Goal: Task Accomplishment & Management: Manage account settings

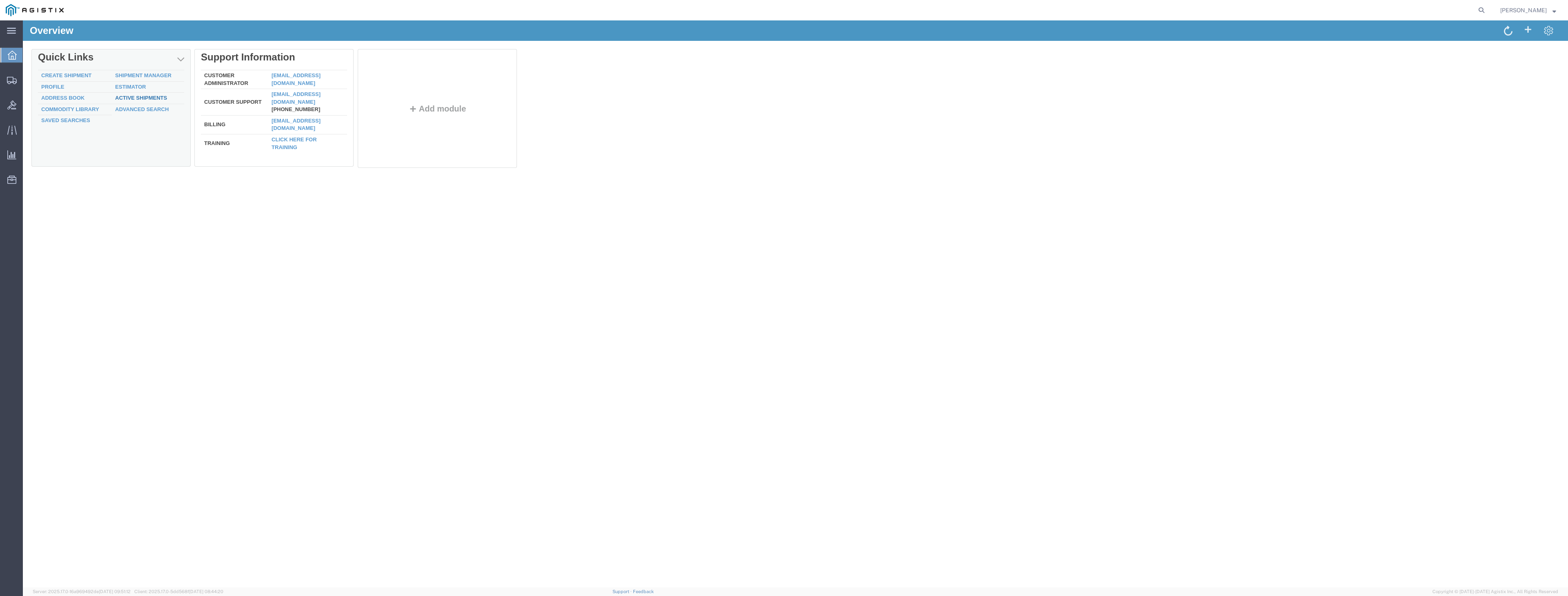
click at [149, 99] on link "Active Shipments" at bounding box center [142, 97] width 52 height 6
click at [144, 96] on link "Active Shipments" at bounding box center [141, 97] width 52 height 6
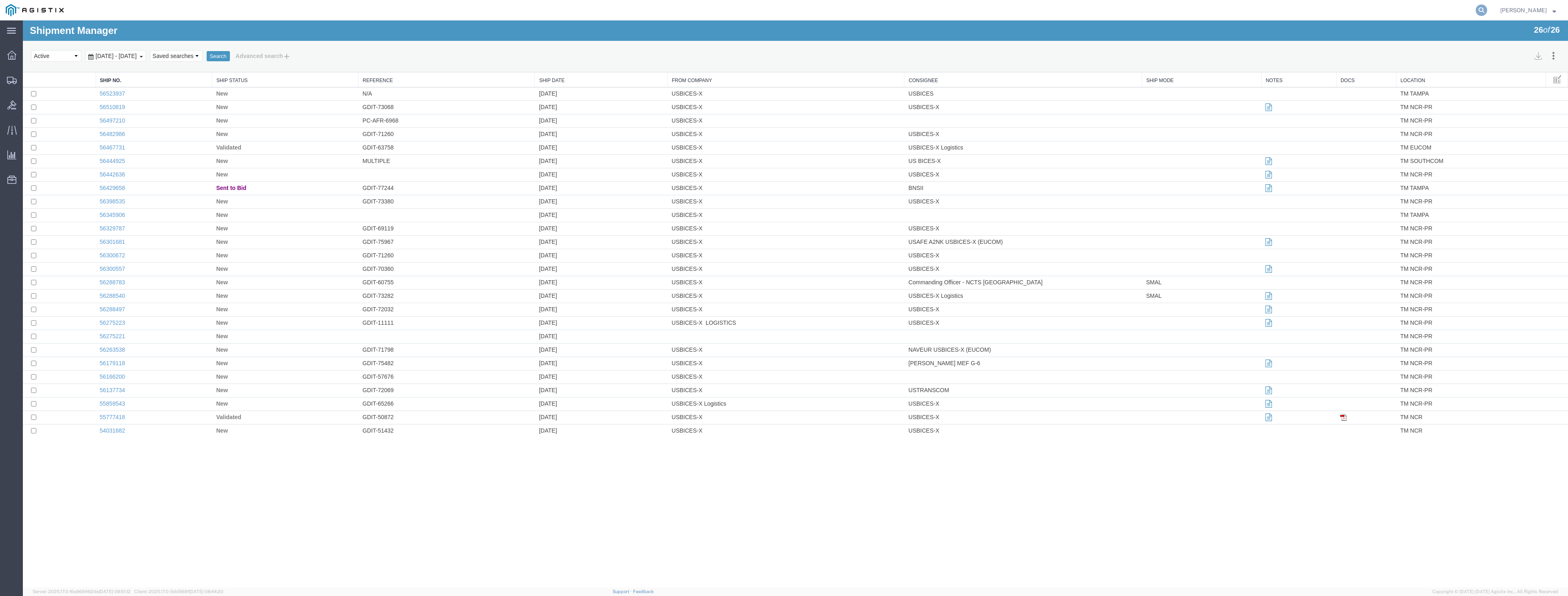
click at [1487, 7] on icon at bounding box center [1481, 11] width 12 height 12
type input "56206219"
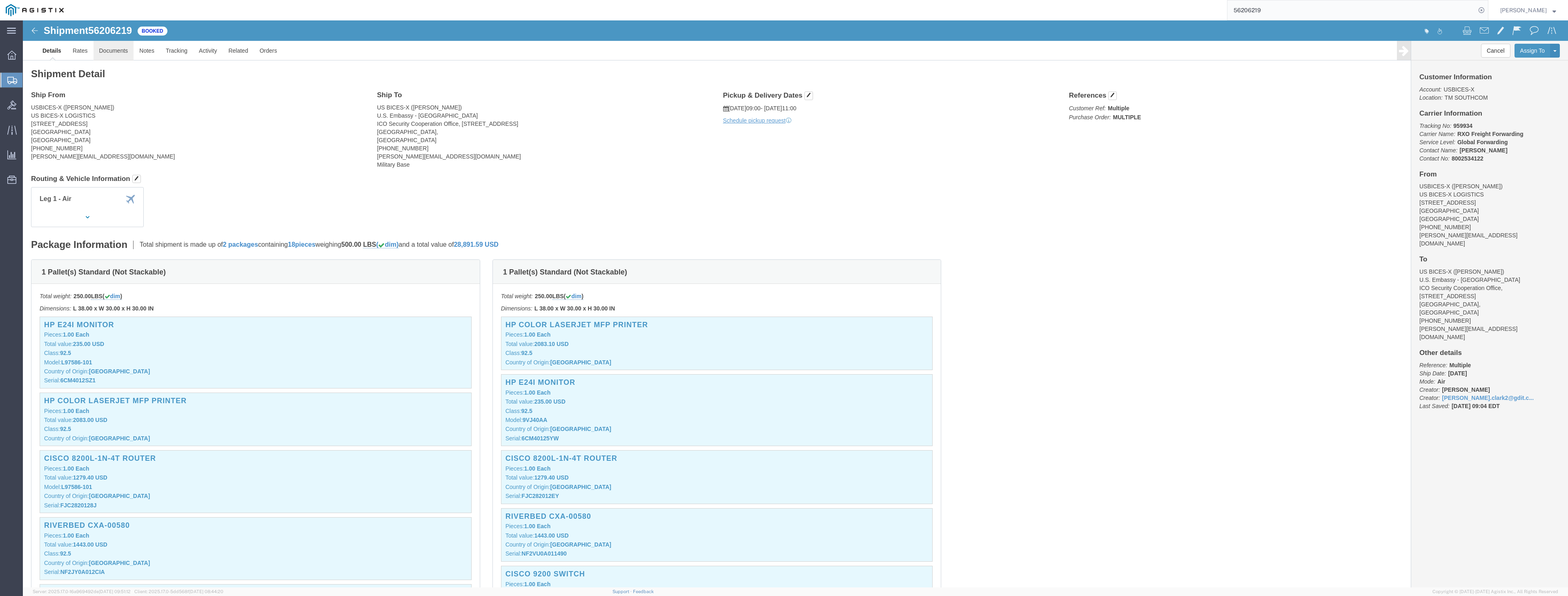
click link "Documents"
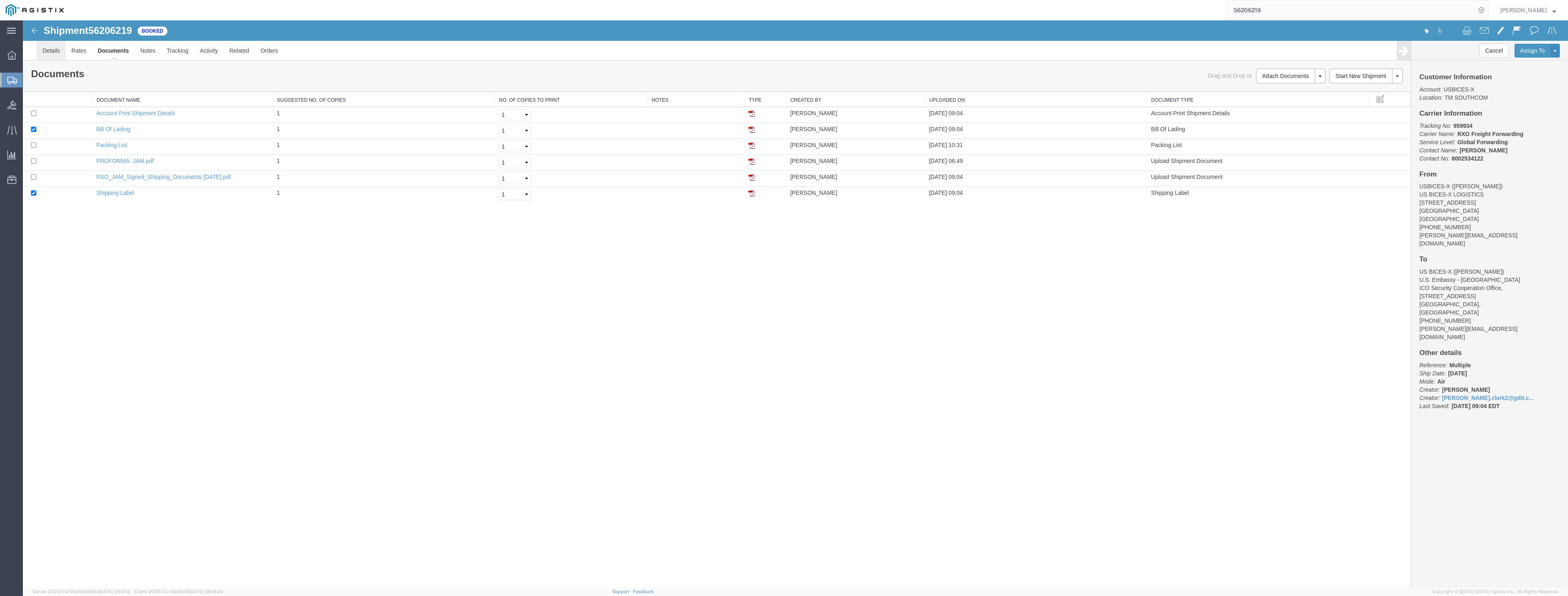
click at [50, 47] on link "Details" at bounding box center [51, 50] width 29 height 19
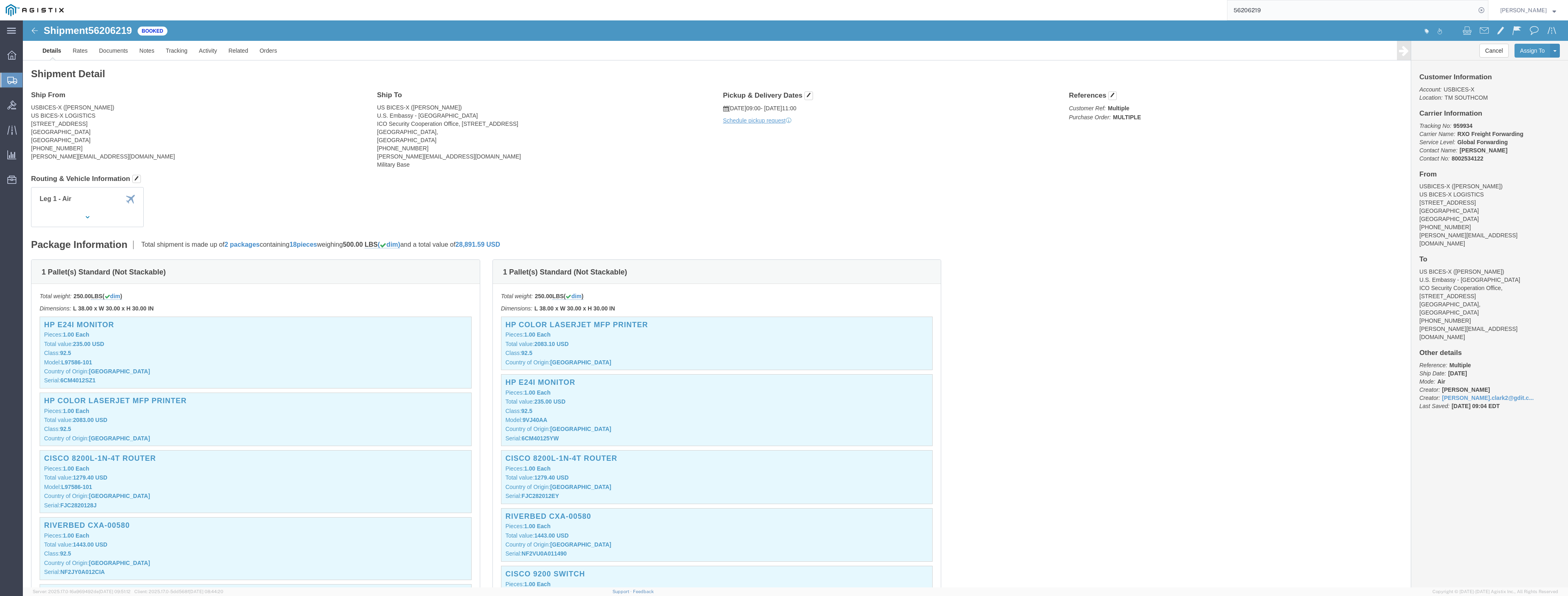
drag, startPoint x: 736, startPoint y: 297, endPoint x: 789, endPoint y: 296, distance: 53.0
click p "Control/Exempt: FTR EEI Information: AESD Lic./Ex. Code: 30.37(a) ITN Number: X…"
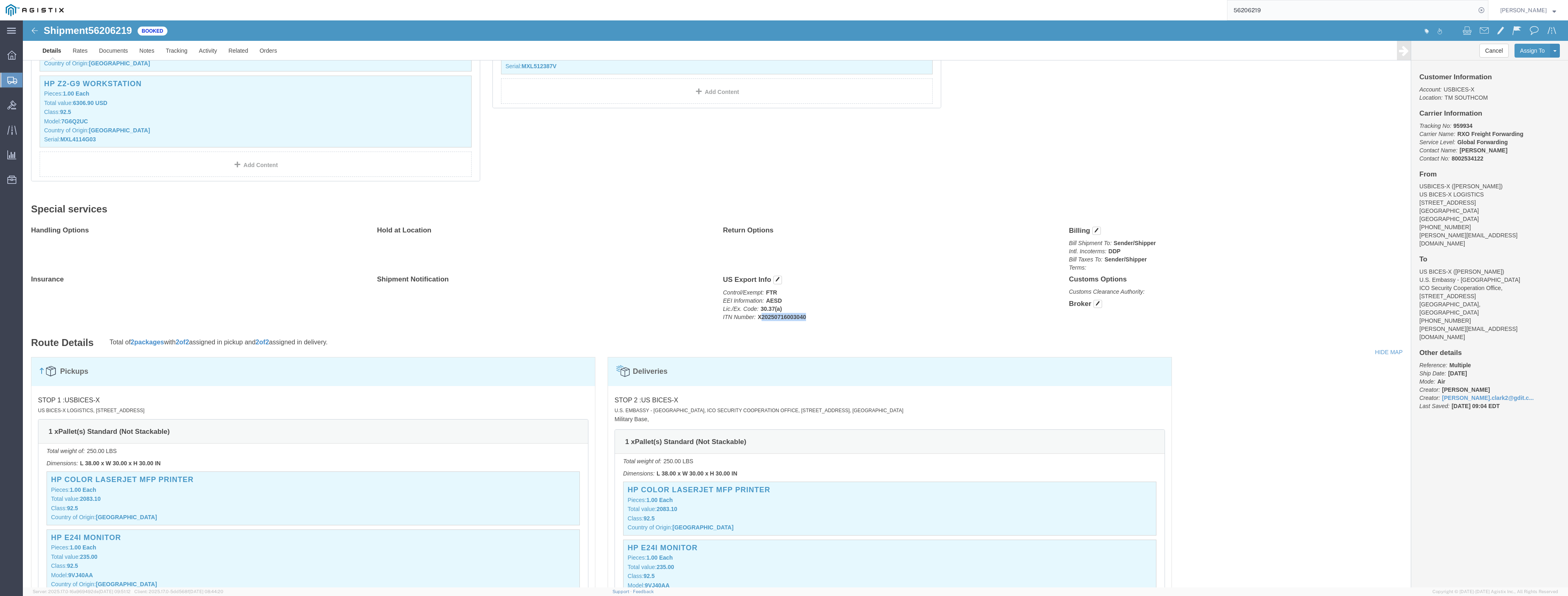
click b "X20250716003040"
drag, startPoint x: 734, startPoint y: 295, endPoint x: 785, endPoint y: 295, distance: 51.0
click p "Control/Exempt: FTR EEI Information: AESD Lic./Ex. Code: 30.37(a) ITN Number: X…"
drag, startPoint x: 699, startPoint y: 260, endPoint x: 797, endPoint y: 296, distance: 104.4
click div "US Export Info Control/Exempt: FTR EEI Information: AESD Lic./Ex. Code: 30.37(a…"
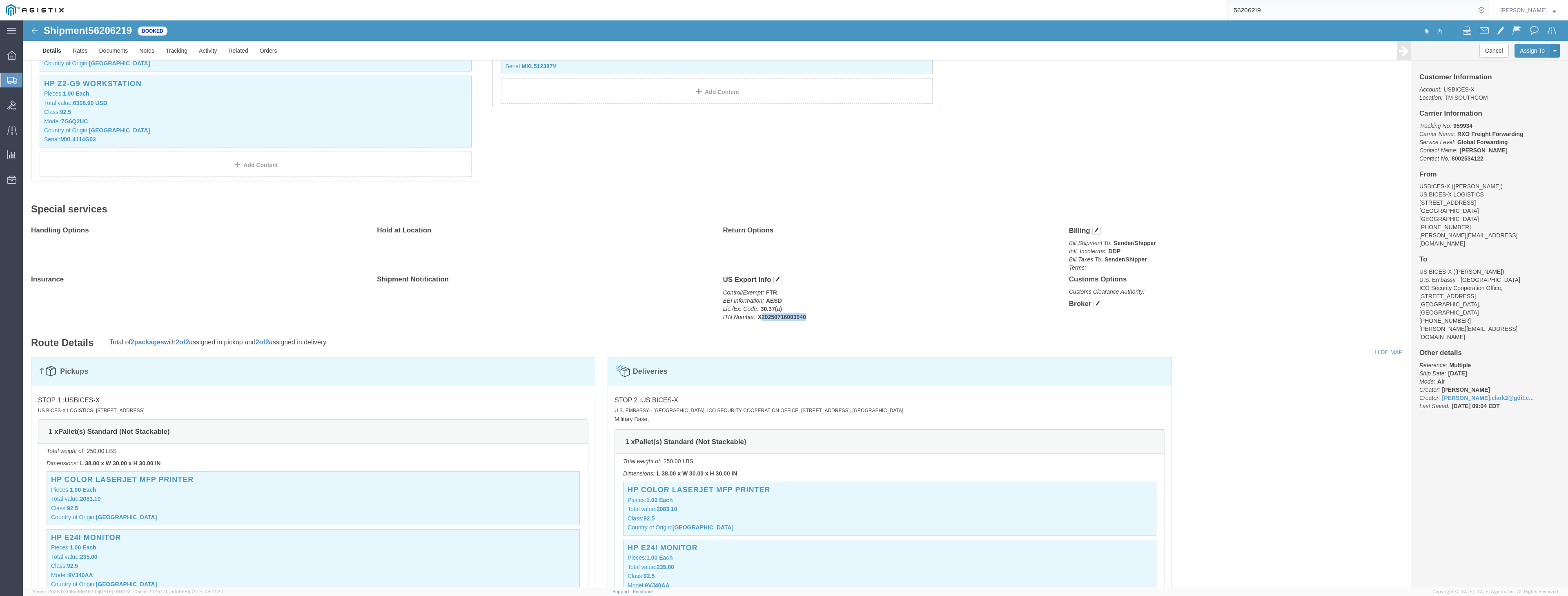
click div "Handling Options Hold at Location Return Options Billing Bill Shipment To: Send…"
drag, startPoint x: 732, startPoint y: 298, endPoint x: 786, endPoint y: 294, distance: 54.1
click p "Control/Exempt: FTR EEI Information: AESD Lic./Ex. Code: 30.37(a) ITN Number: X…"
click div "US Export Info Control/Exempt: FTR EEI Information: AESD Lic./Ex. Code: 30.37(a…"
drag, startPoint x: 698, startPoint y: 209, endPoint x: 1067, endPoint y: 296, distance: 379.1
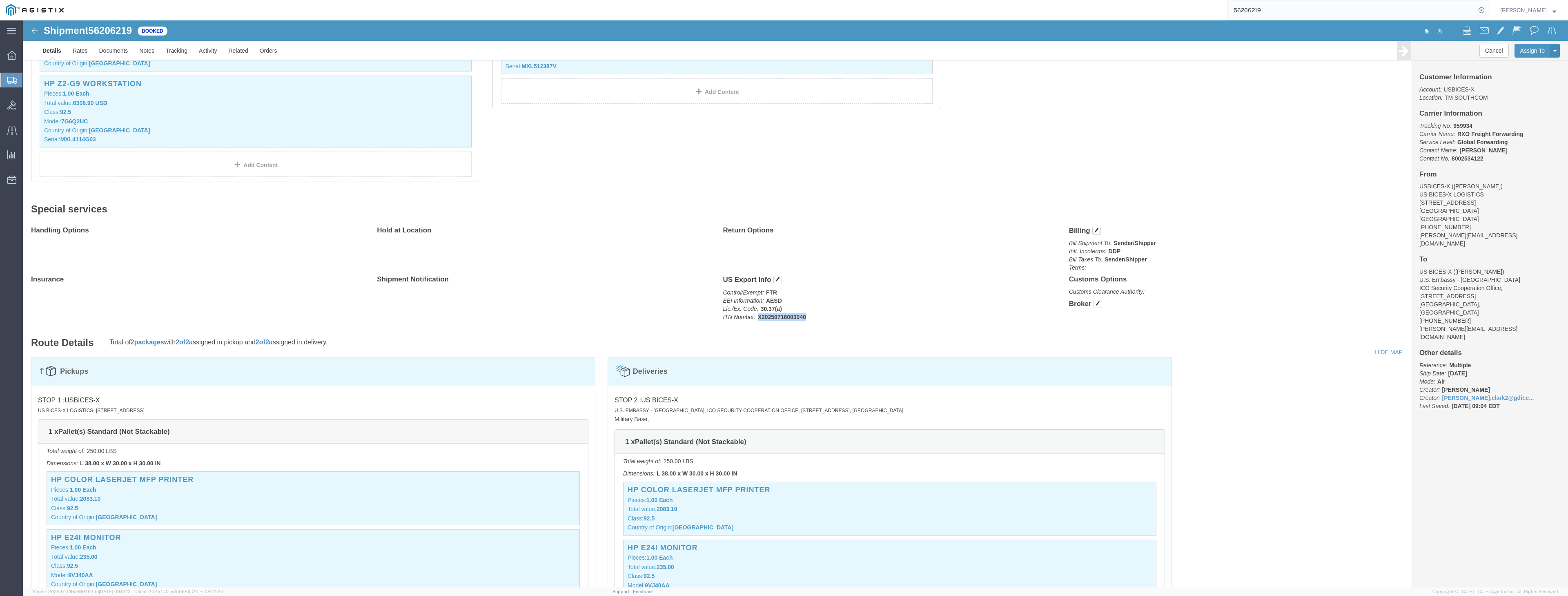
click div "Handling Options Hold at Location Return Options Billing Bill Shipment To: Send…"
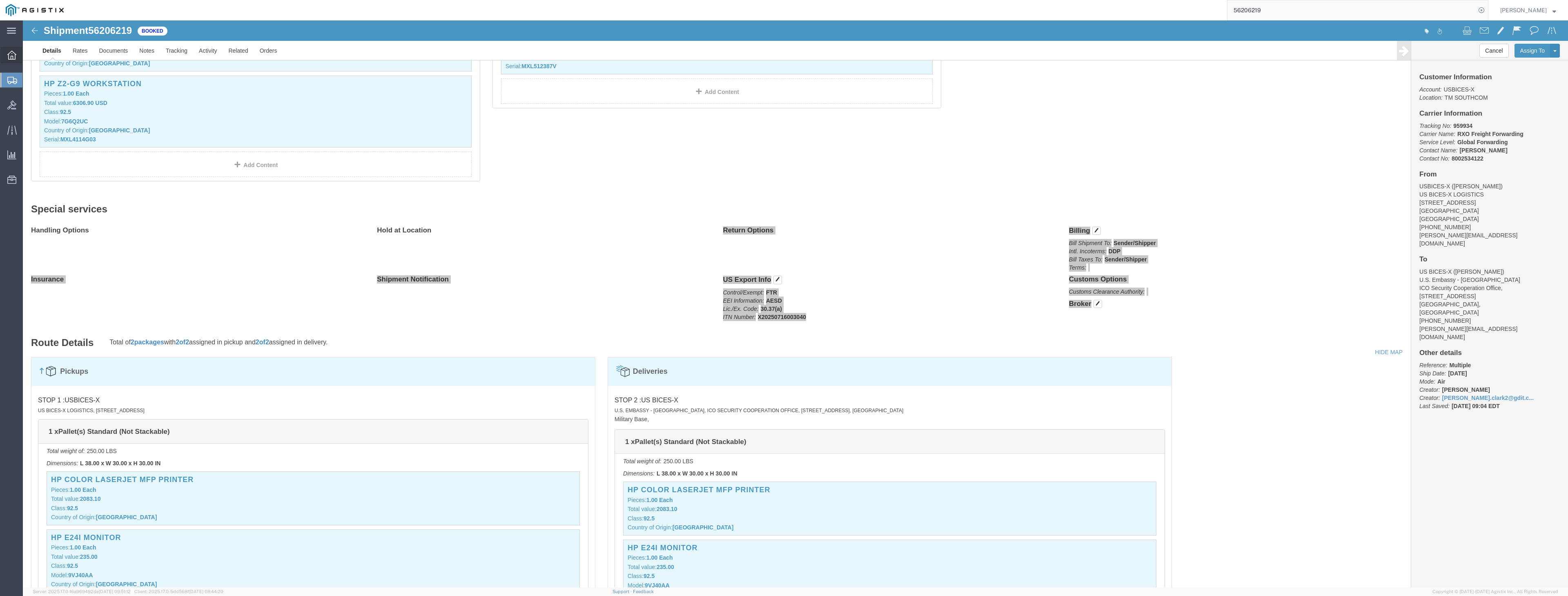
click at [9, 56] on icon at bounding box center [12, 55] width 9 height 9
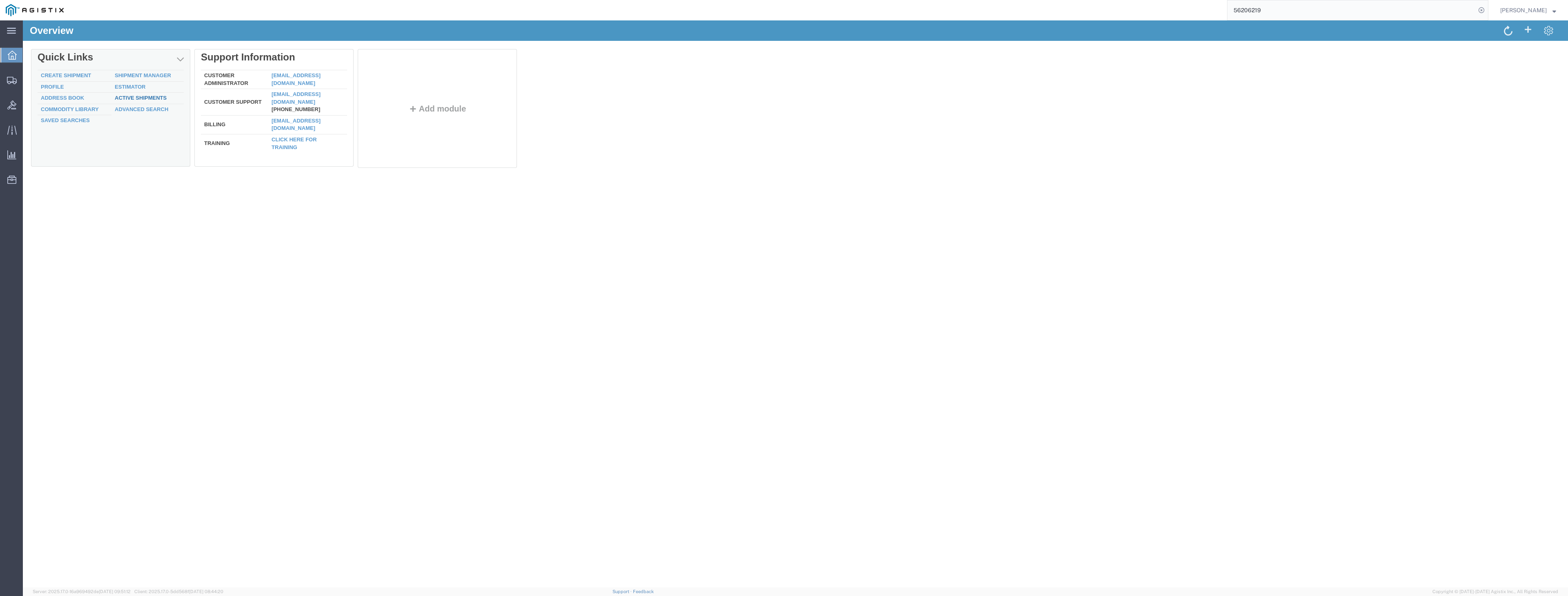
click at [137, 97] on link "Active Shipments" at bounding box center [141, 97] width 52 height 6
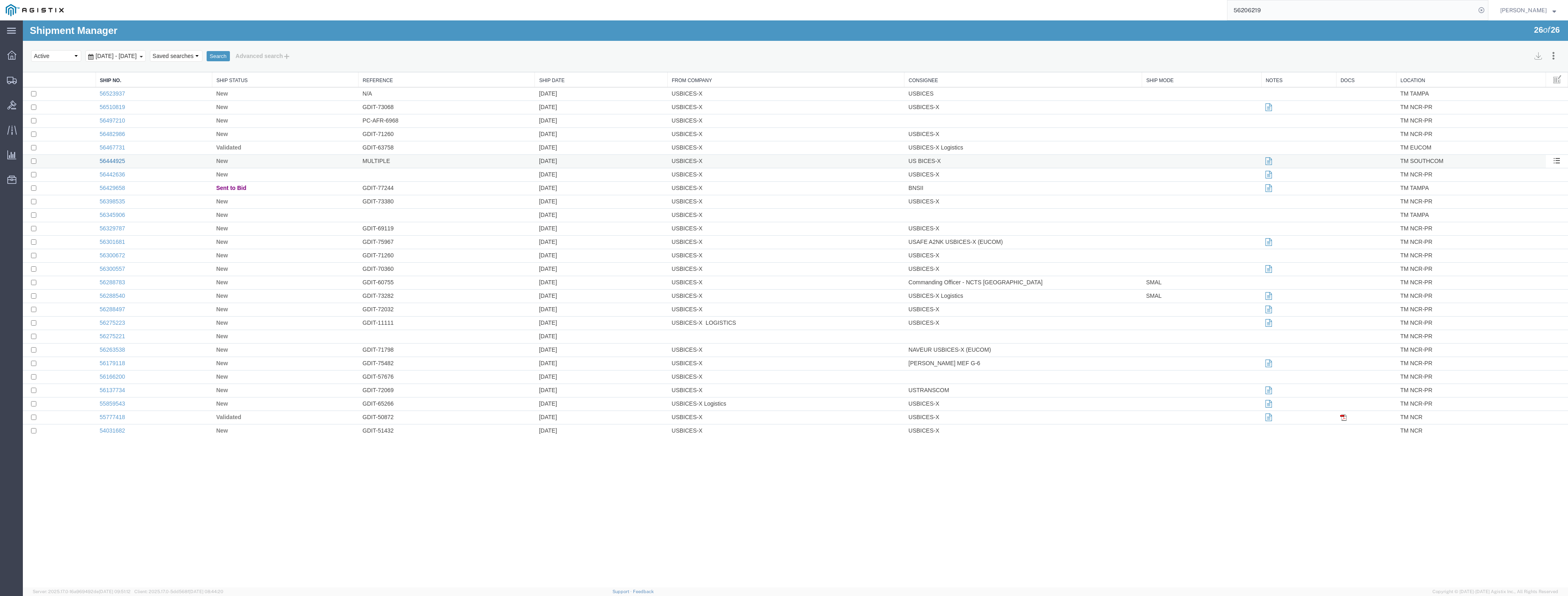
click at [108, 161] on link "56444925" at bounding box center [112, 161] width 25 height 7
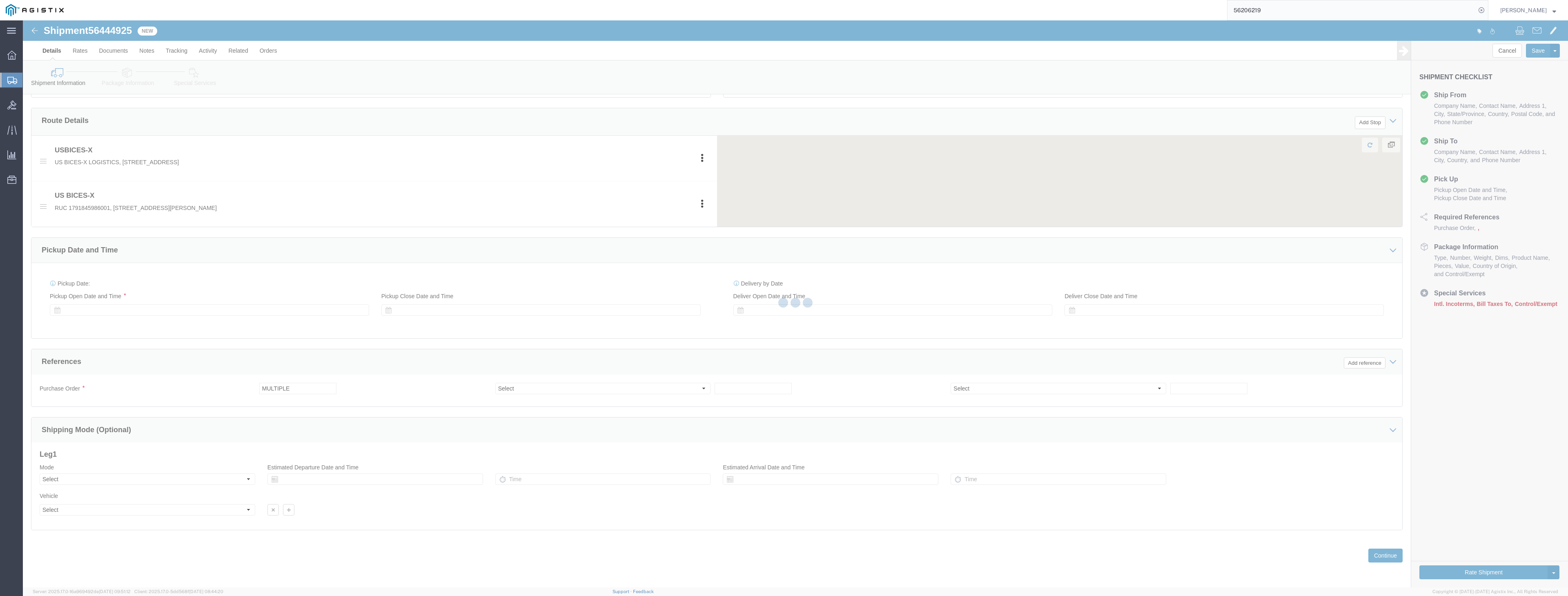
select select "34236"
select select
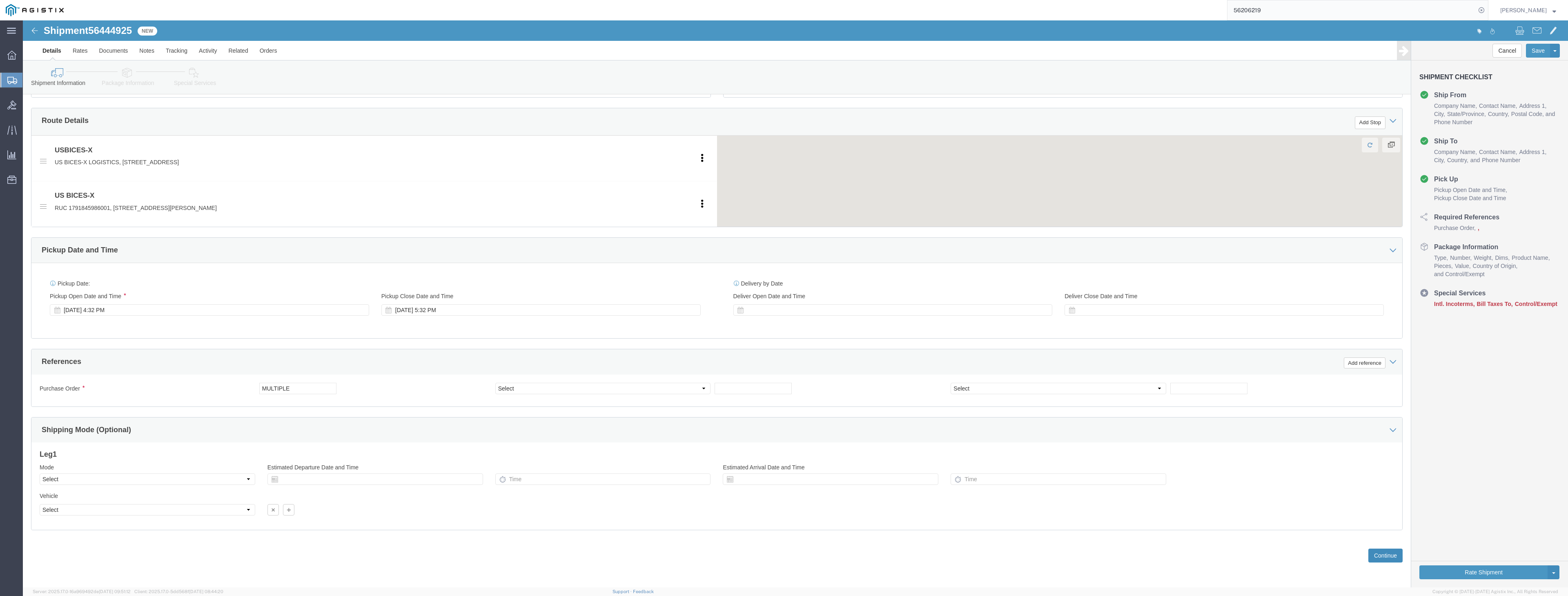
click button "Continue"
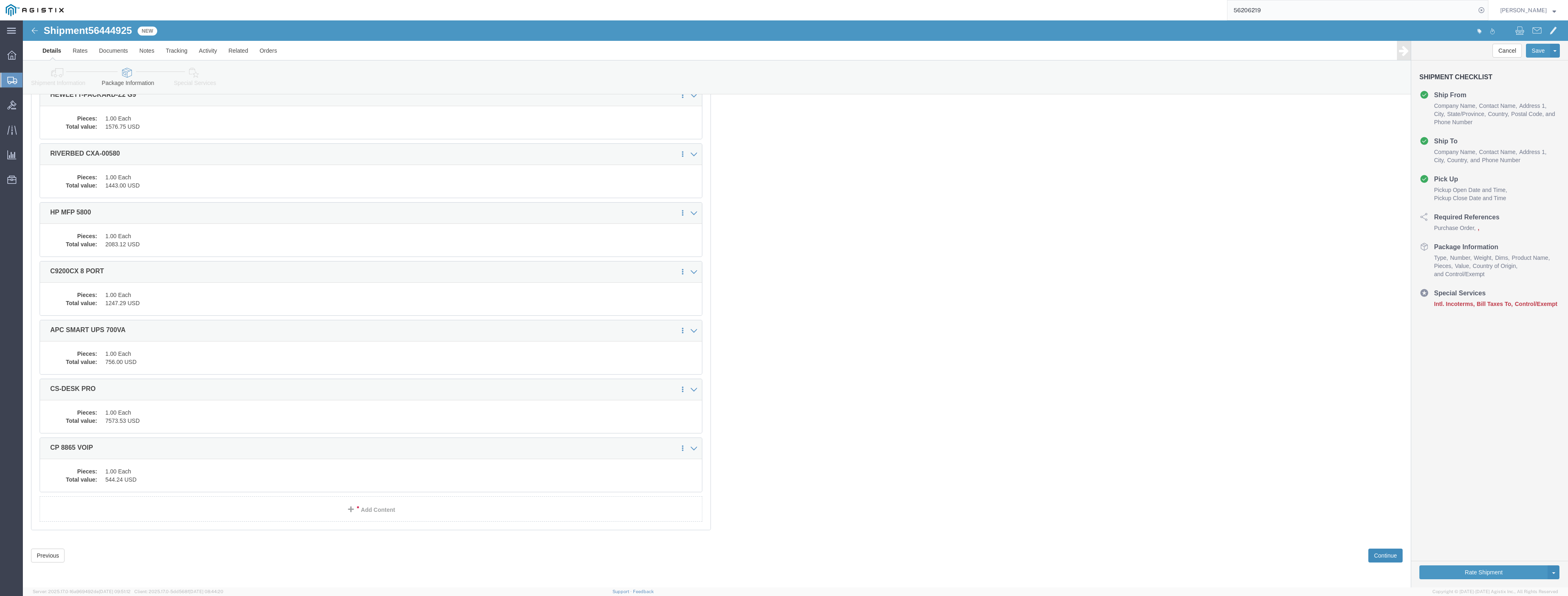
click button "Continue"
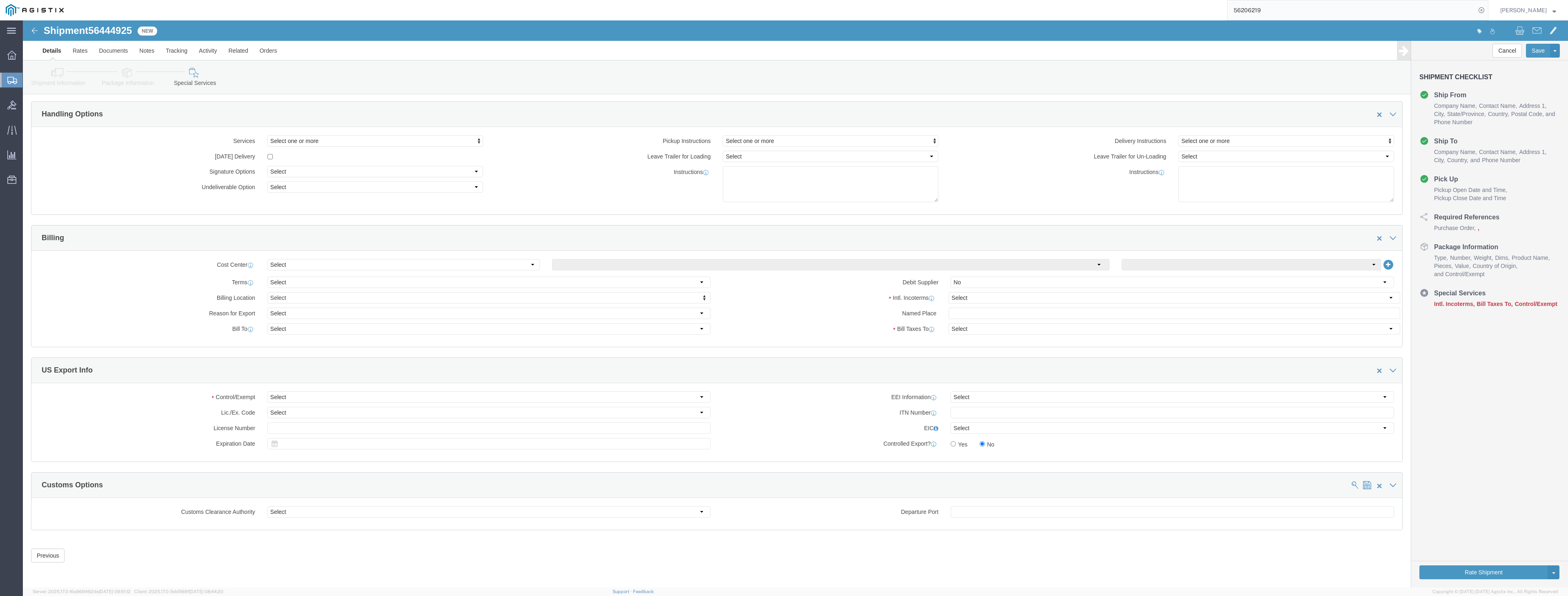
scroll to position [21, 0]
click input "text"
drag, startPoint x: 942, startPoint y: 394, endPoint x: 937, endPoint y: 395, distance: 5.1
click input "X20250716003040"
click input "X20250820003040"
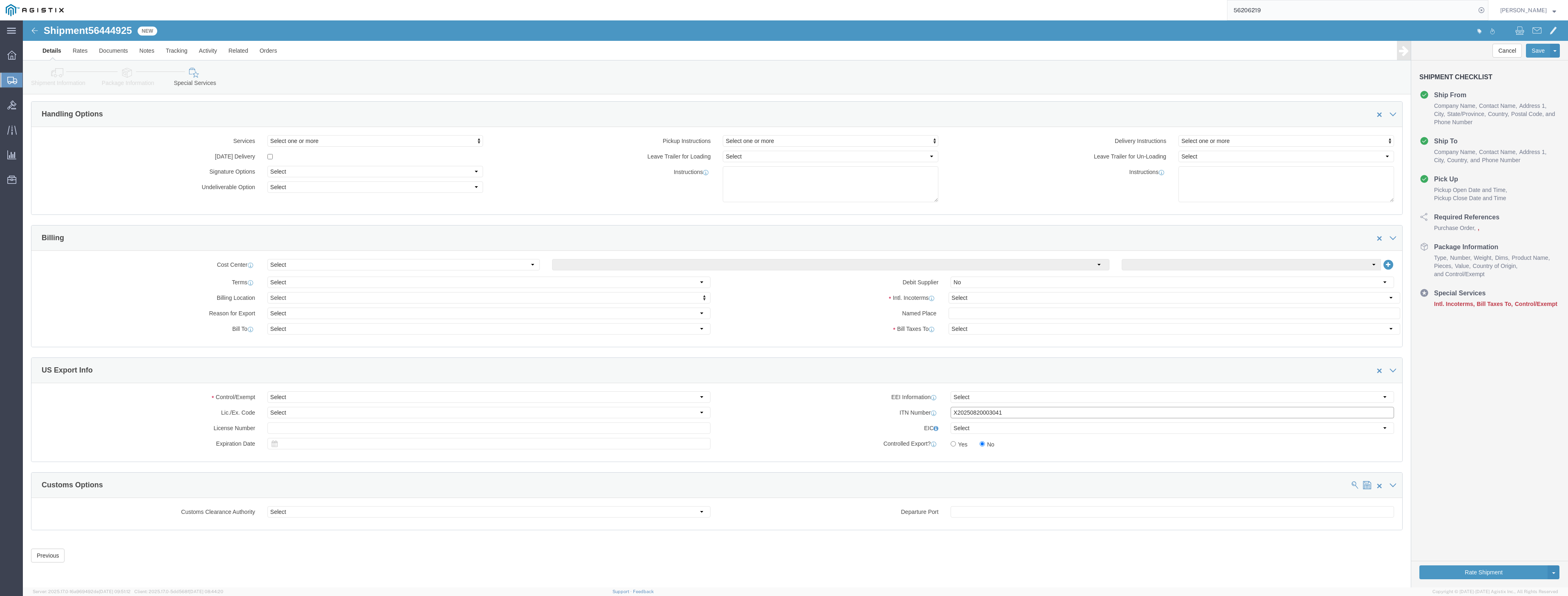
type input "X20250820003041"
select select "FTR"
select select "AESD"
select select "30.37(a)"
click link "Rates"
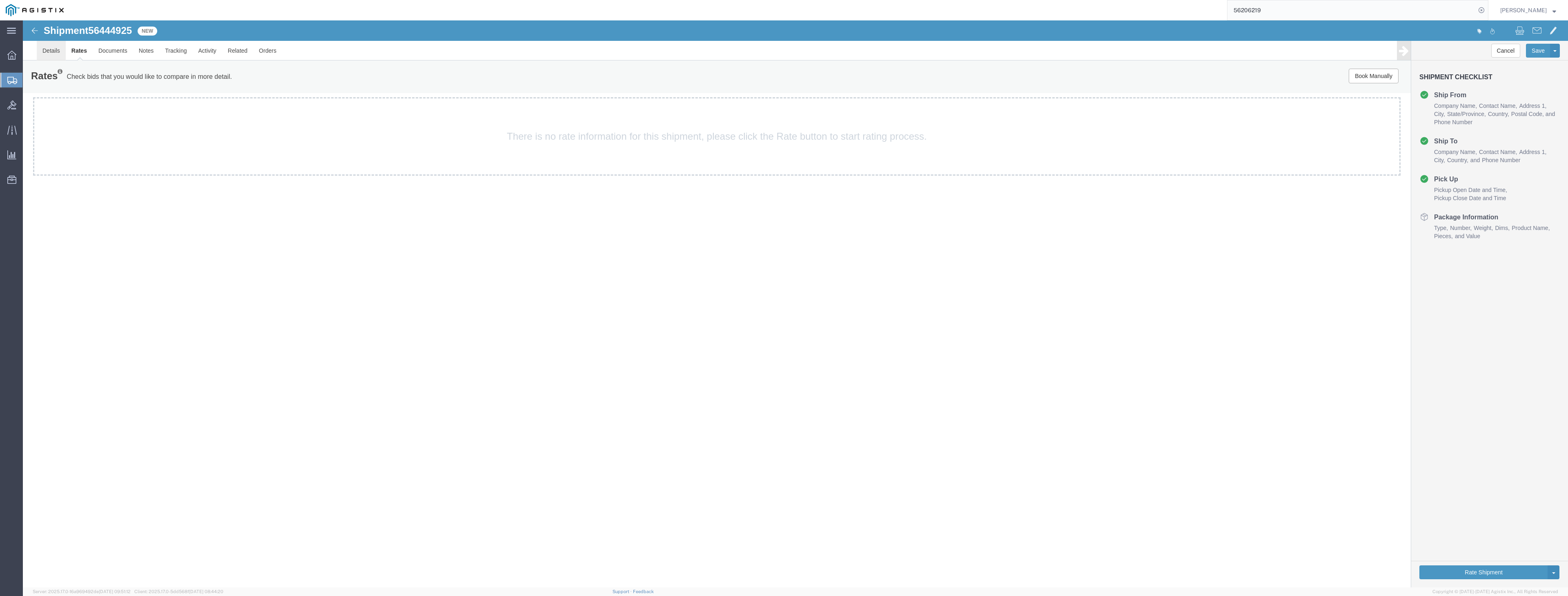
click at [48, 45] on link "Details" at bounding box center [51, 50] width 29 height 19
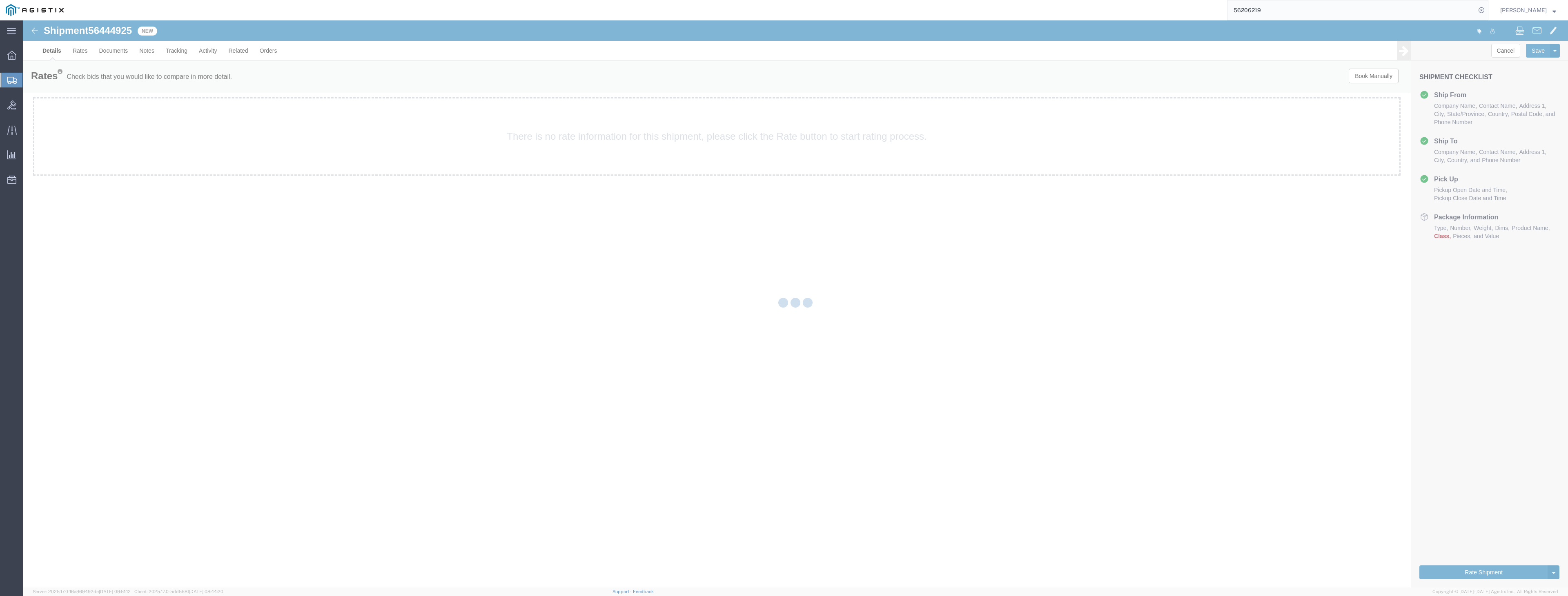
select select "34236"
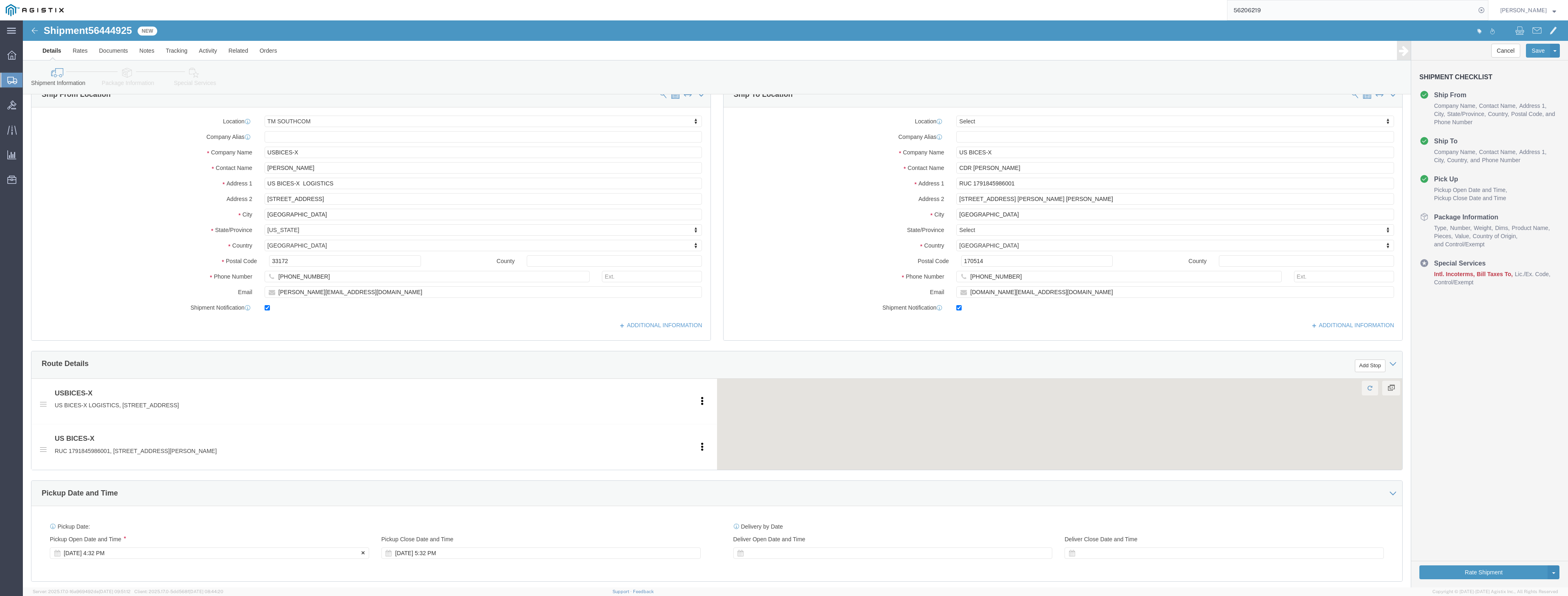
click div "[DATE] 4:32 PM"
click input "4:32 PM"
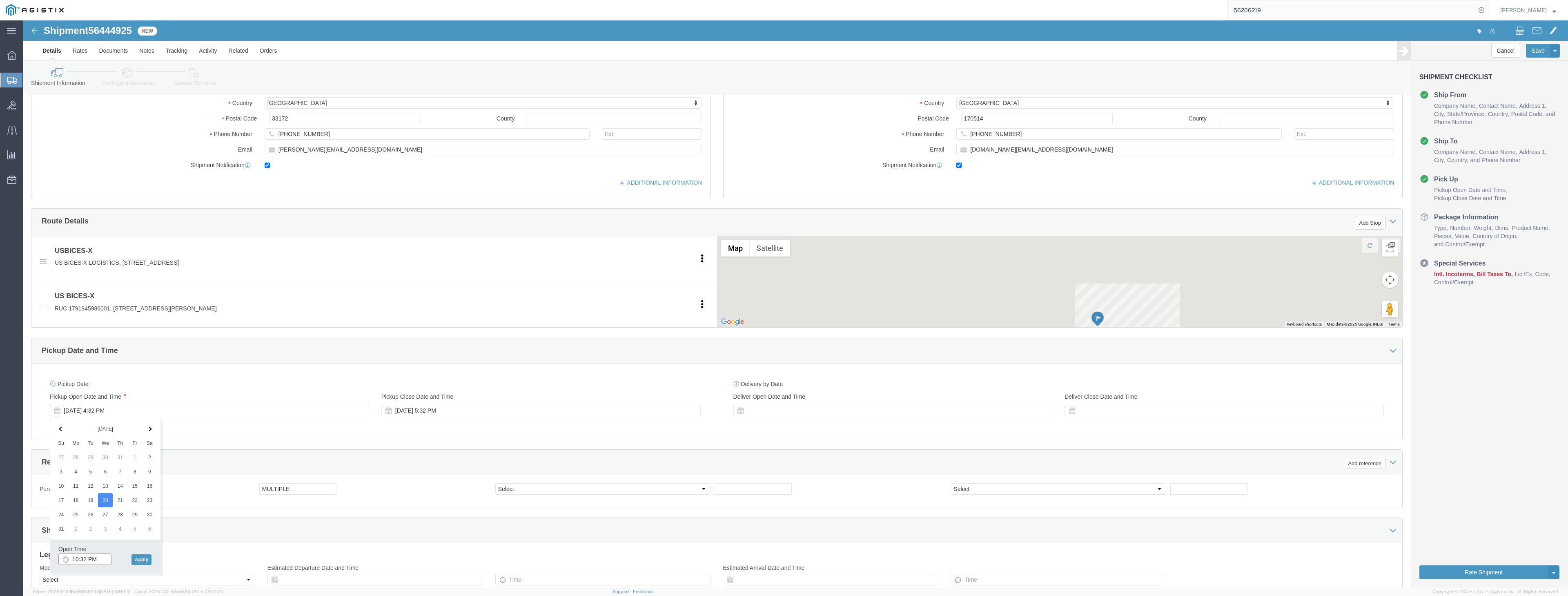
click input "10:32 PM"
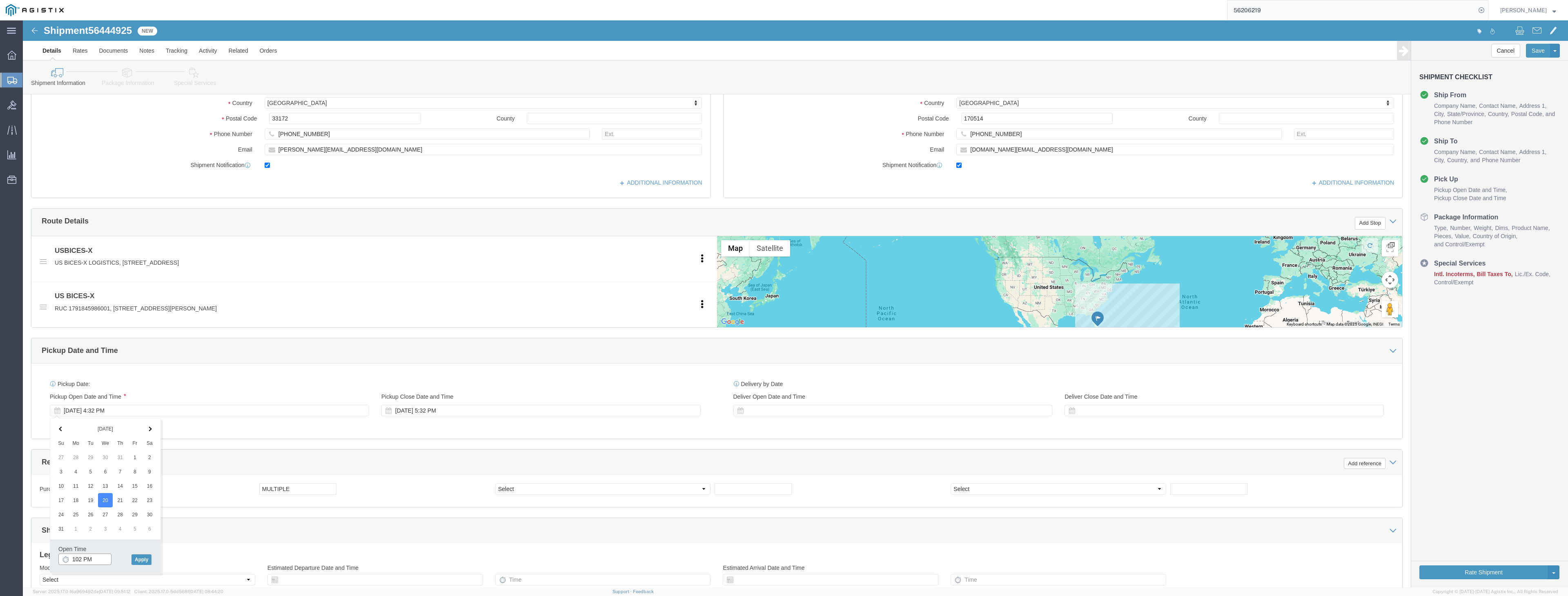
click input "102 PM"
click input "1000PM"
type input "1000AM"
click button "Apply"
click div "[DATE] 11:00 AM"
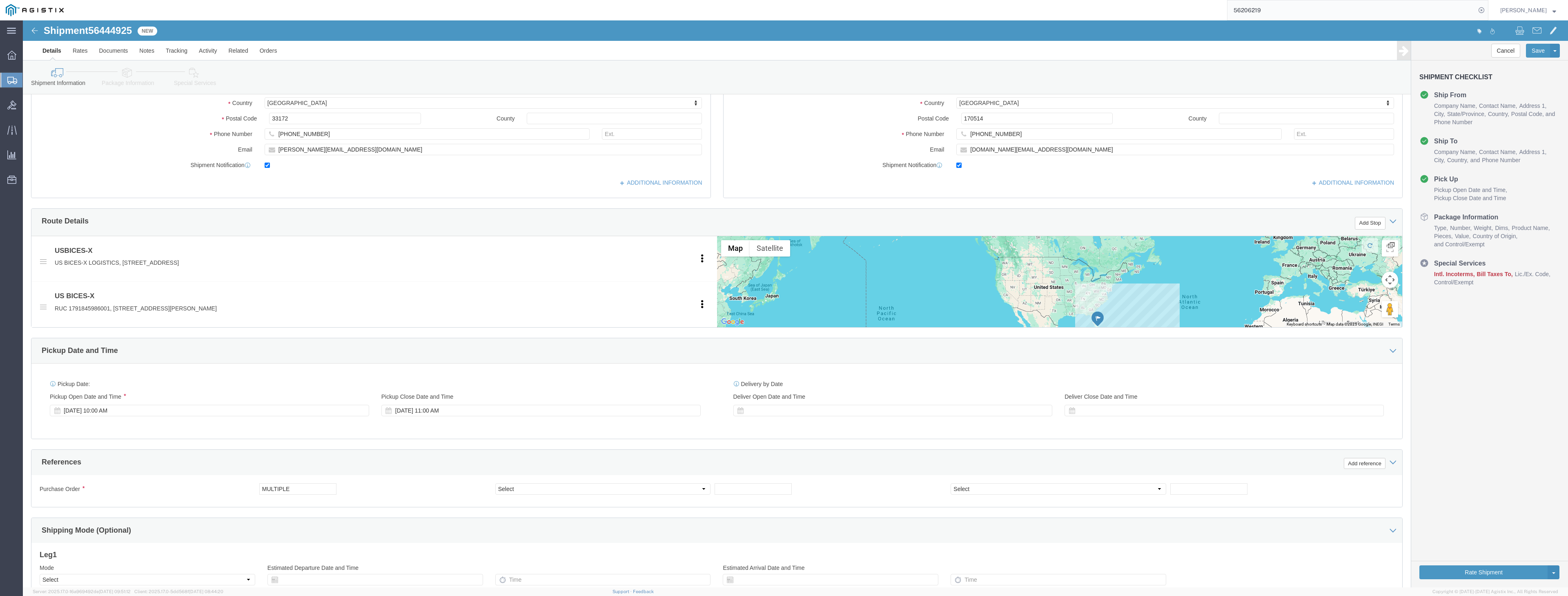
click div "Pickup Date: Pickup Start Date Pickup Start Time Pickup Open Date and Time [DAT…"
click button "Continue"
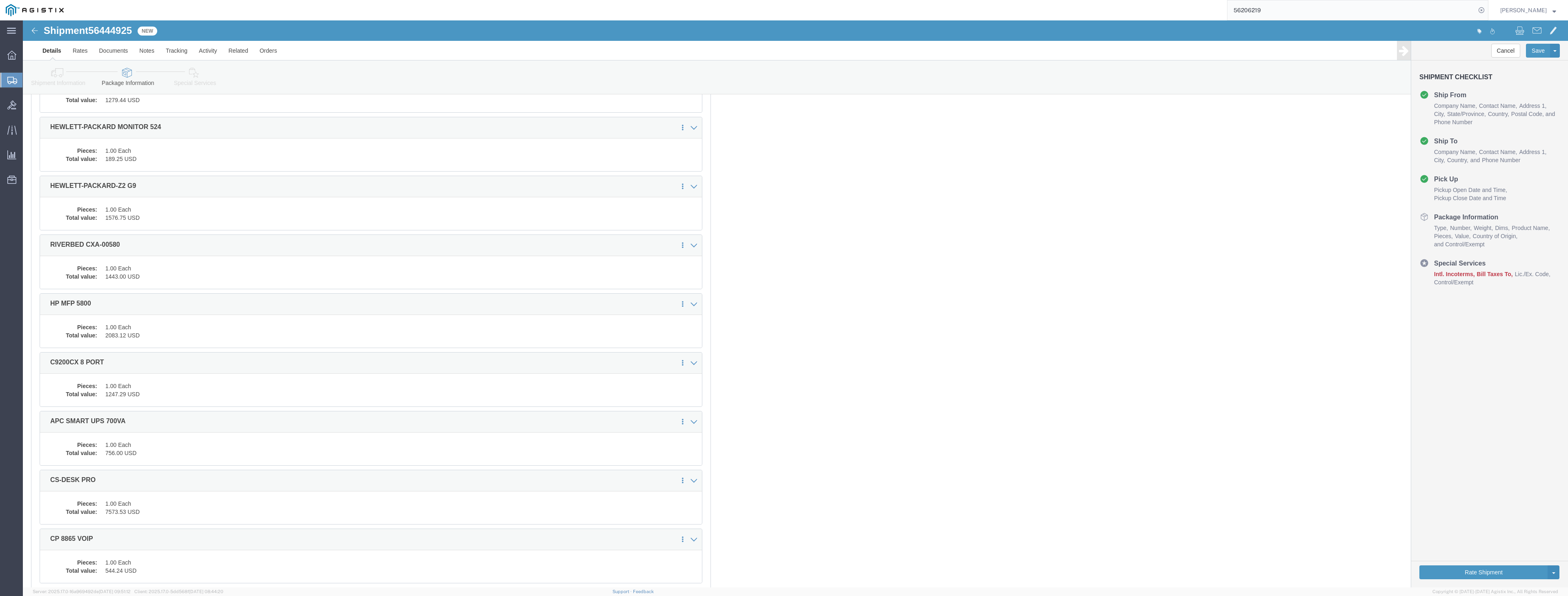
drag, startPoint x: 1364, startPoint y: 537, endPoint x: 1364, endPoint y: 533, distance: 4.0
click button "Continue"
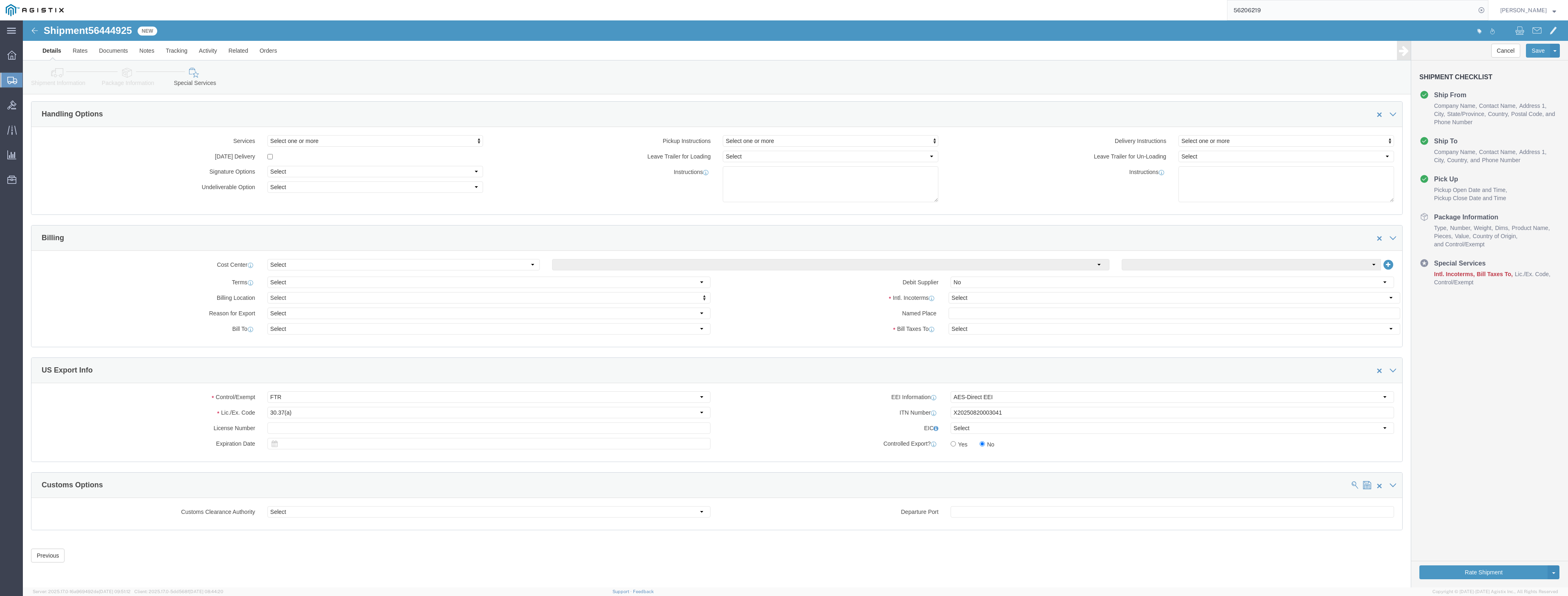
drag, startPoint x: 327, startPoint y: 127, endPoint x: 261, endPoint y: 126, distance: 66.0
click div "Handling Options"
select select "DDP"
select select "SHIP"
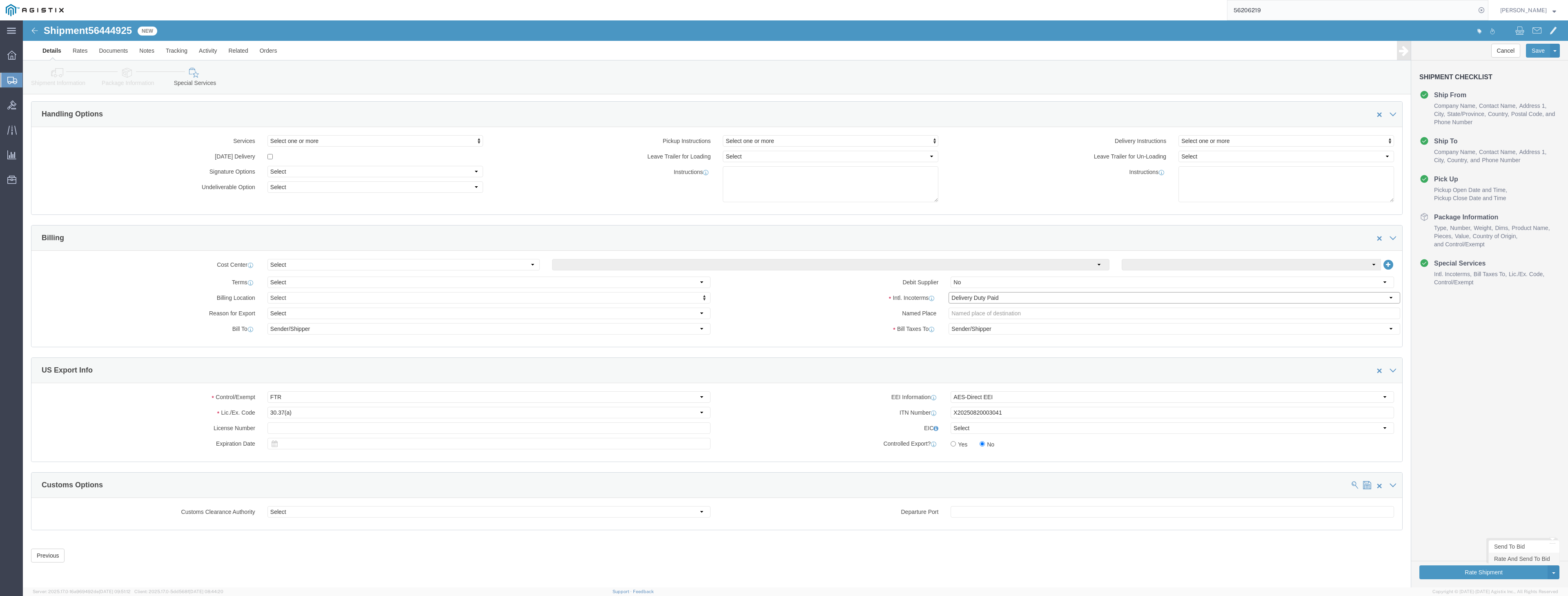
scroll to position [21, 0]
click link "Rate And Send To Bid"
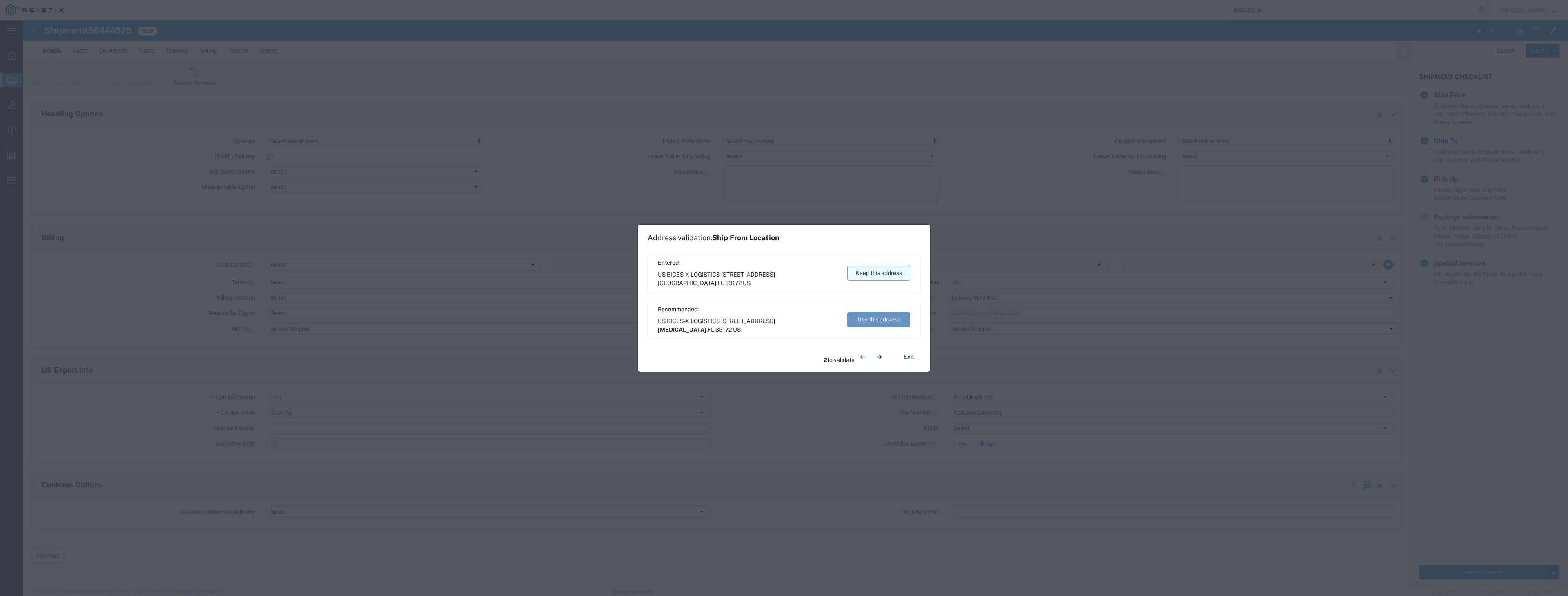
click at [883, 272] on button "Keep this address" at bounding box center [878, 273] width 63 height 15
click at [877, 275] on button "Keep this address" at bounding box center [878, 273] width 63 height 15
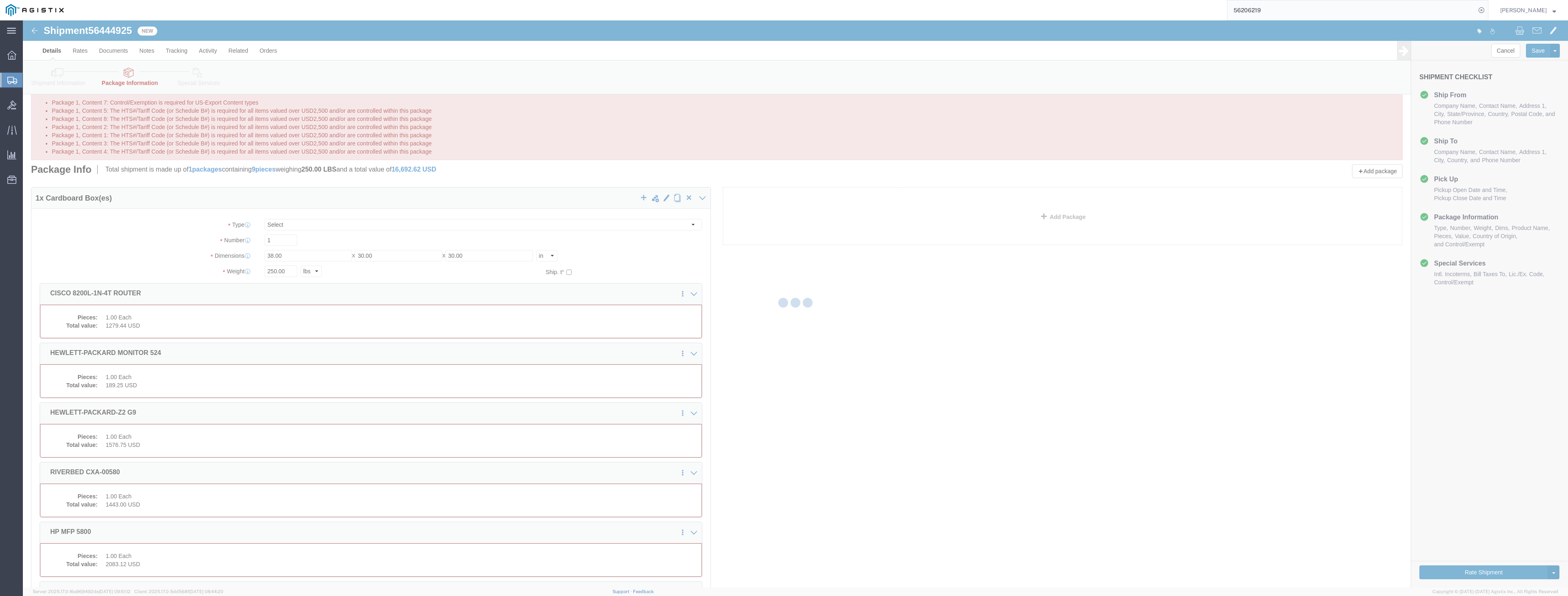
select select "CBOX"
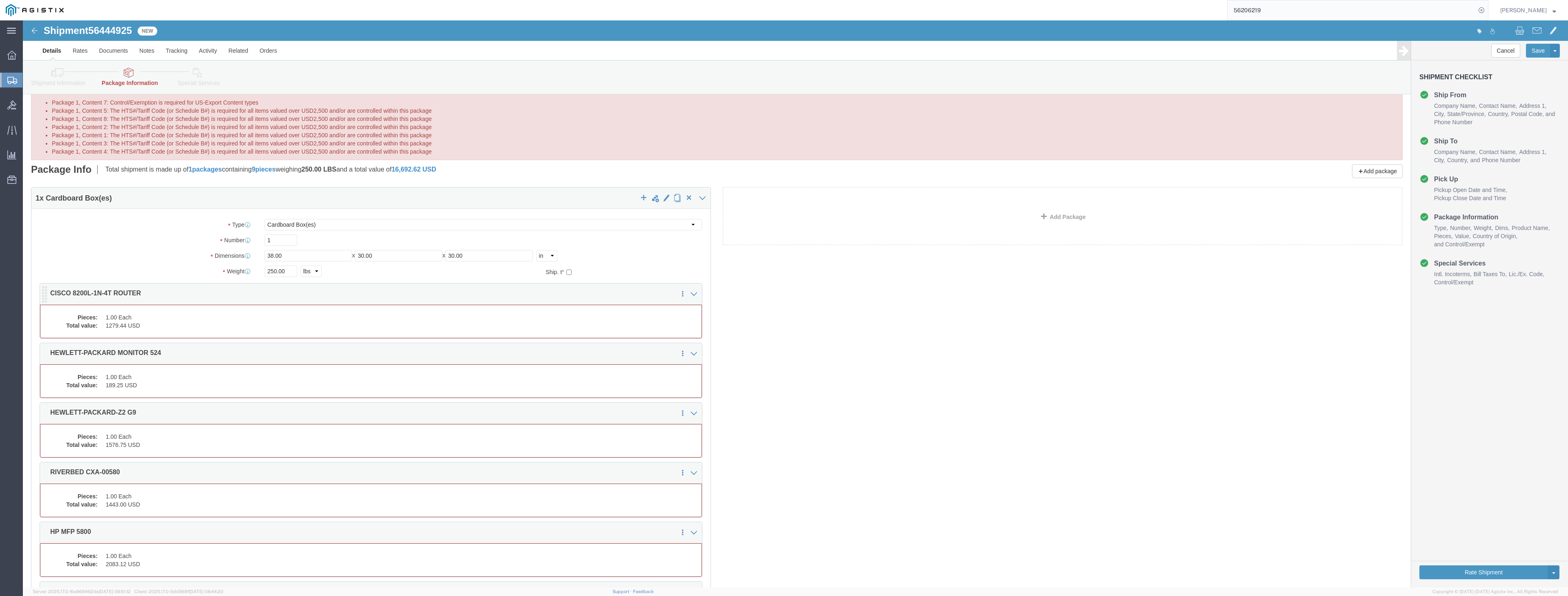
click dd "1.00 Each"
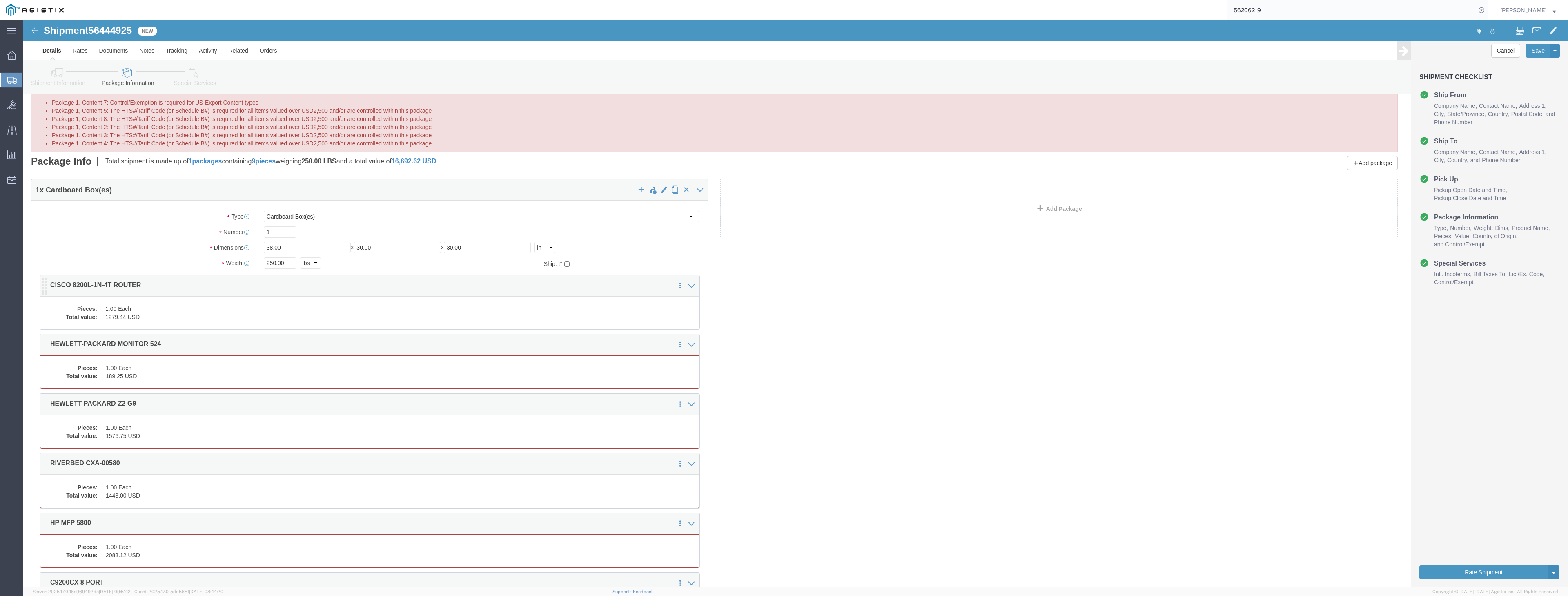
scroll to position [155, 0]
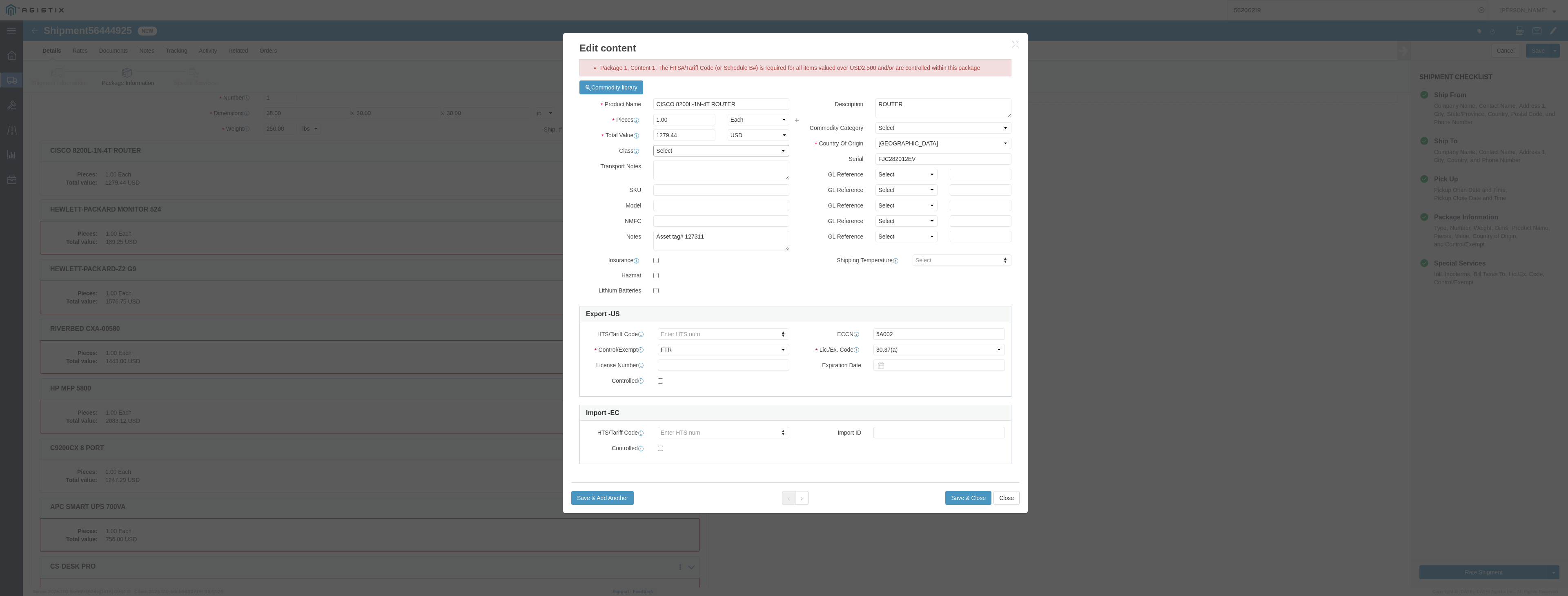
select select "92.5"
drag, startPoint x: 951, startPoint y: 473, endPoint x: 944, endPoint y: 476, distance: 7.6
click button "Save & Close"
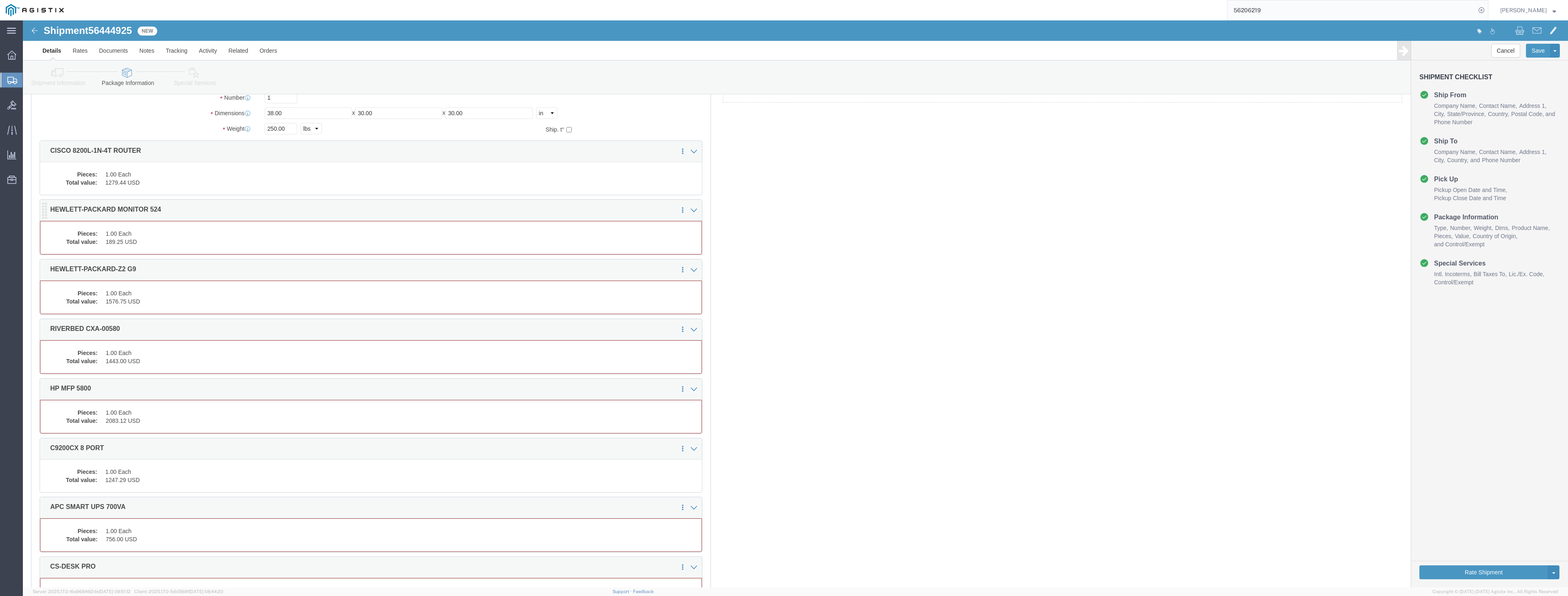
click dd "189.25 USD"
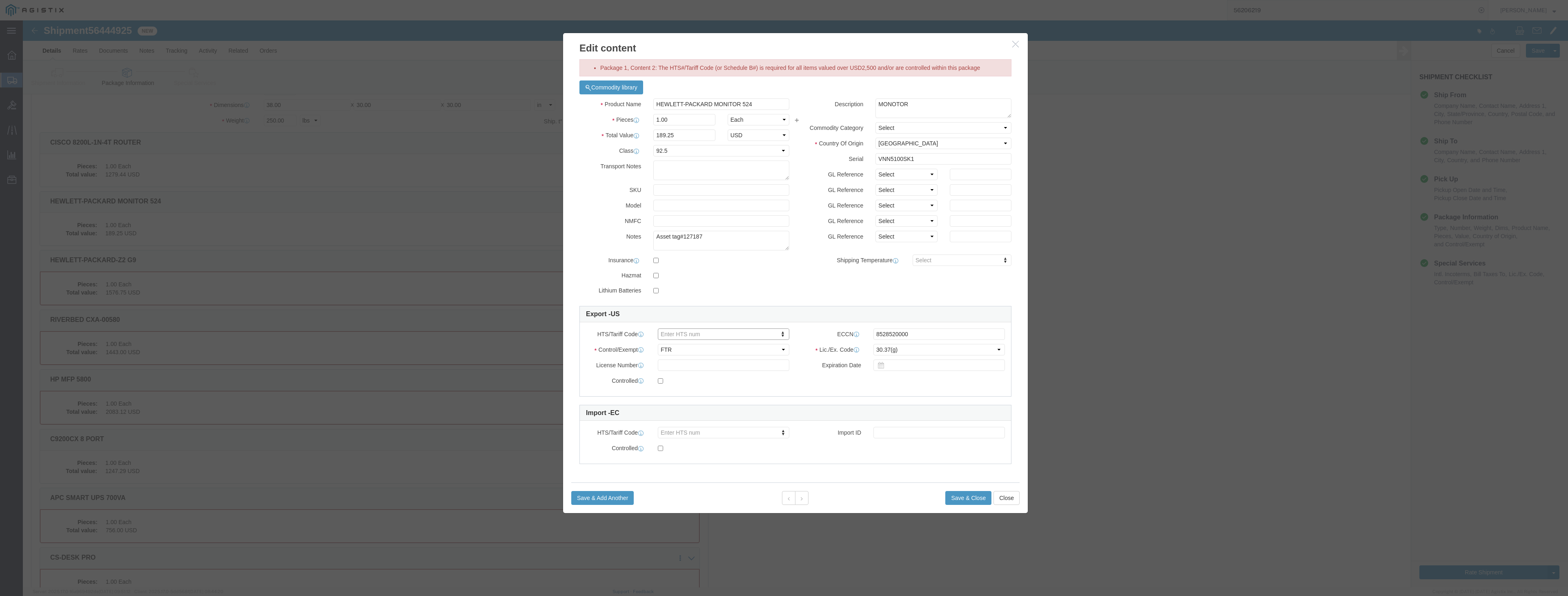
click body "Shipment 56444925 New Details Rates Documents Notes Tracking Activity Related O…"
drag, startPoint x: 892, startPoint y: 314, endPoint x: 847, endPoint y: 312, distance: 45.0
click div "8528520000"
click body "Shipment 56444925 New Details Rates Documents Notes Tracking Activity Related O…"
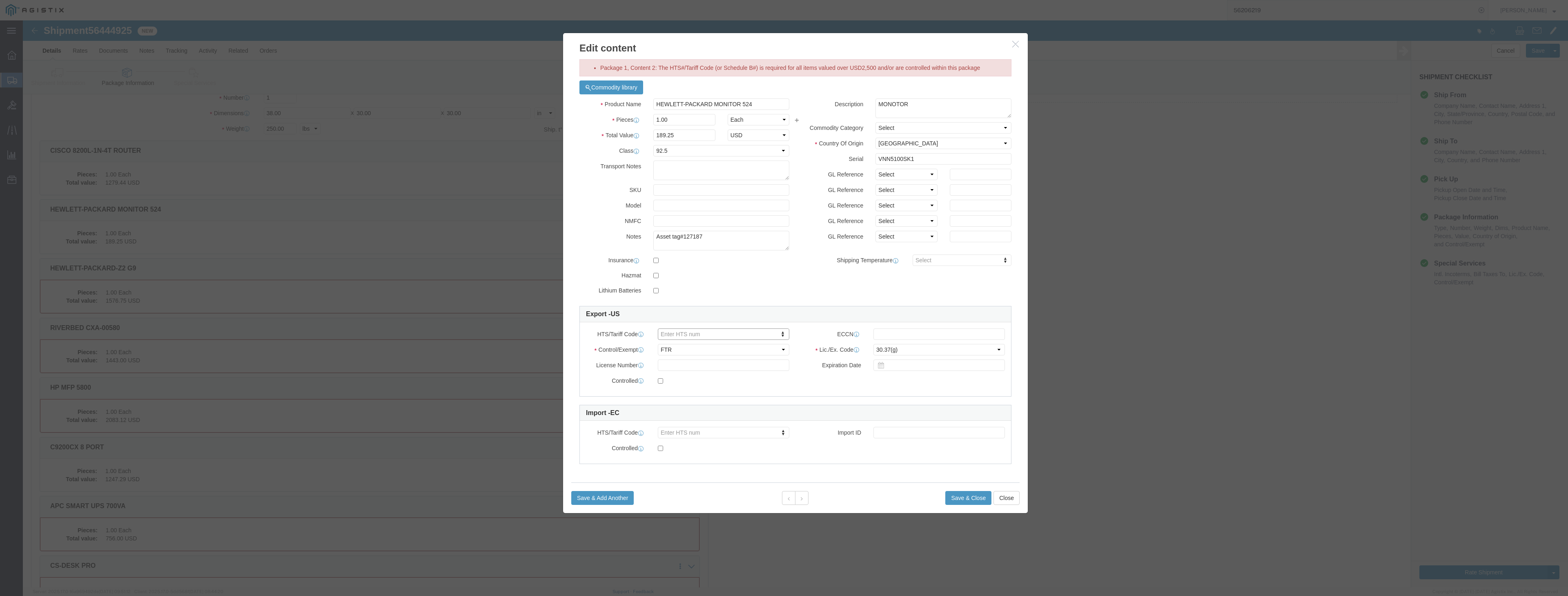
click body "Shipment 56444925 New Details Rates Documents Notes Tracking Activity Related O…"
paste input "8528520000"
type input "8528520000"
drag, startPoint x: 679, startPoint y: 343, endPoint x: 669, endPoint y: 349, distance: 11.7
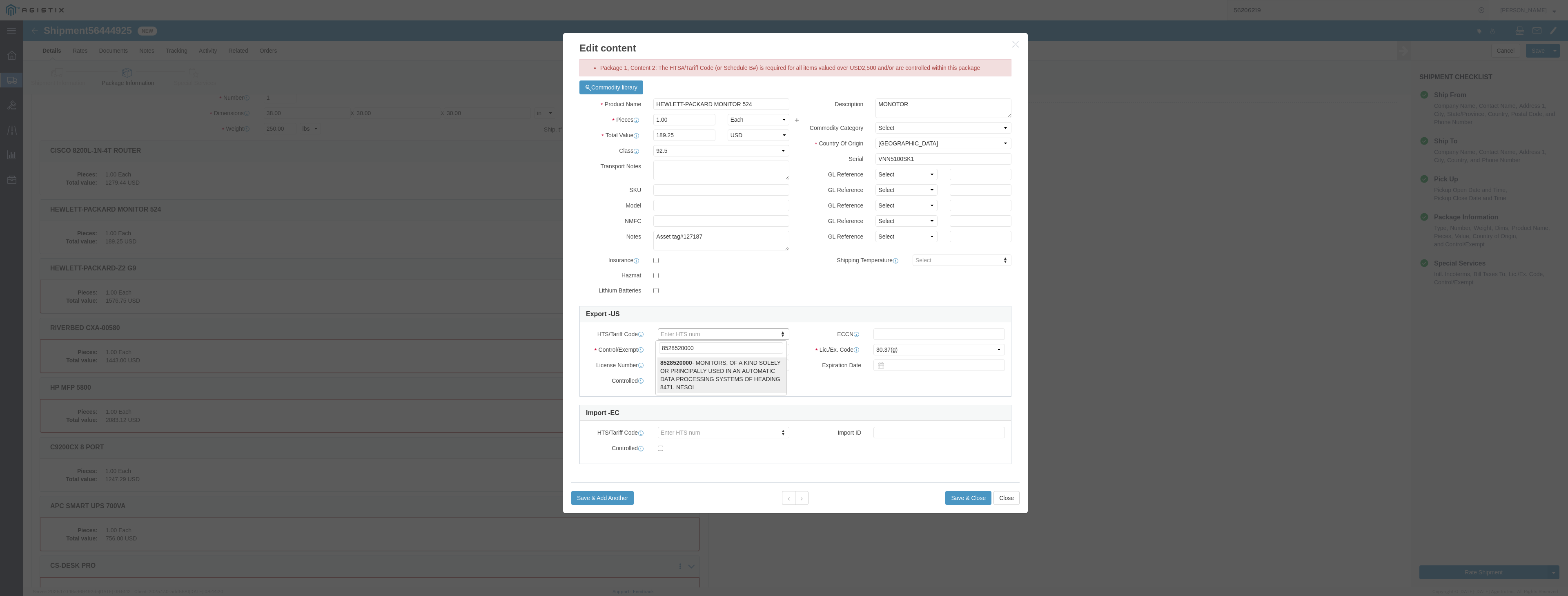
type input "8528520000"
click input "text"
type input "EAR99"
click button "Save & Close"
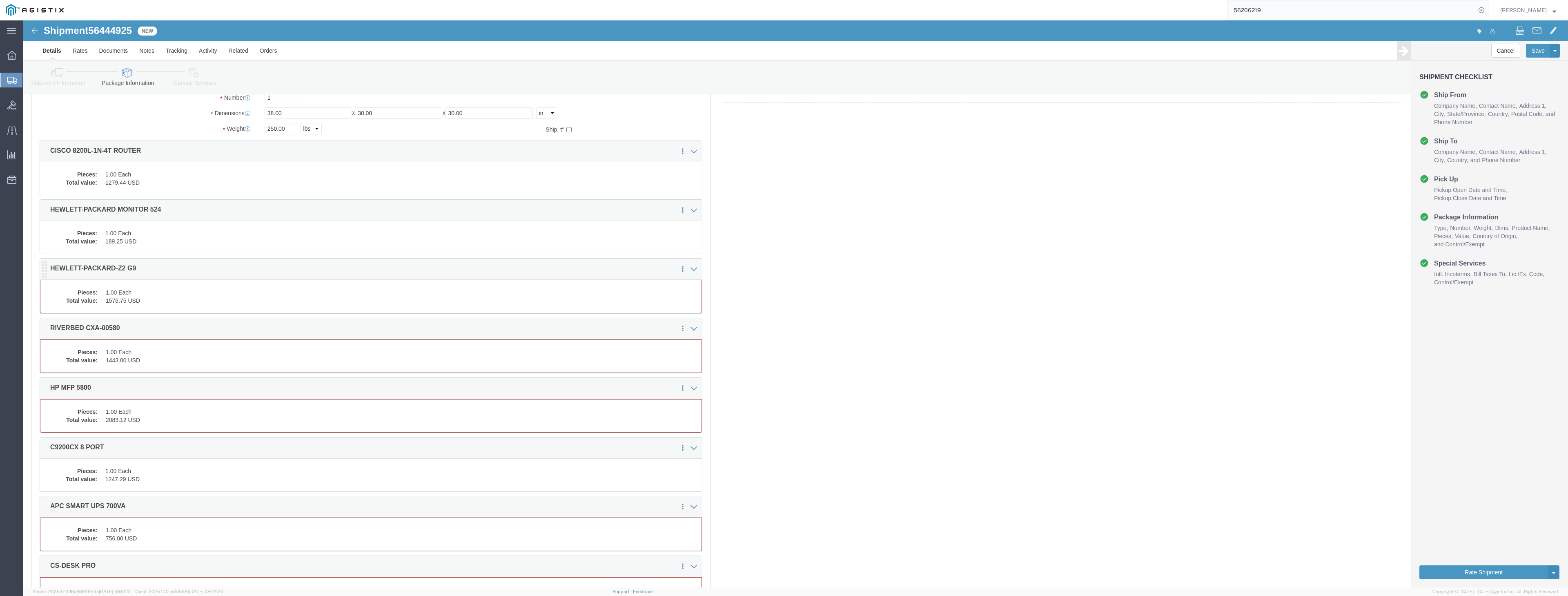
click dd "1576.75 USD"
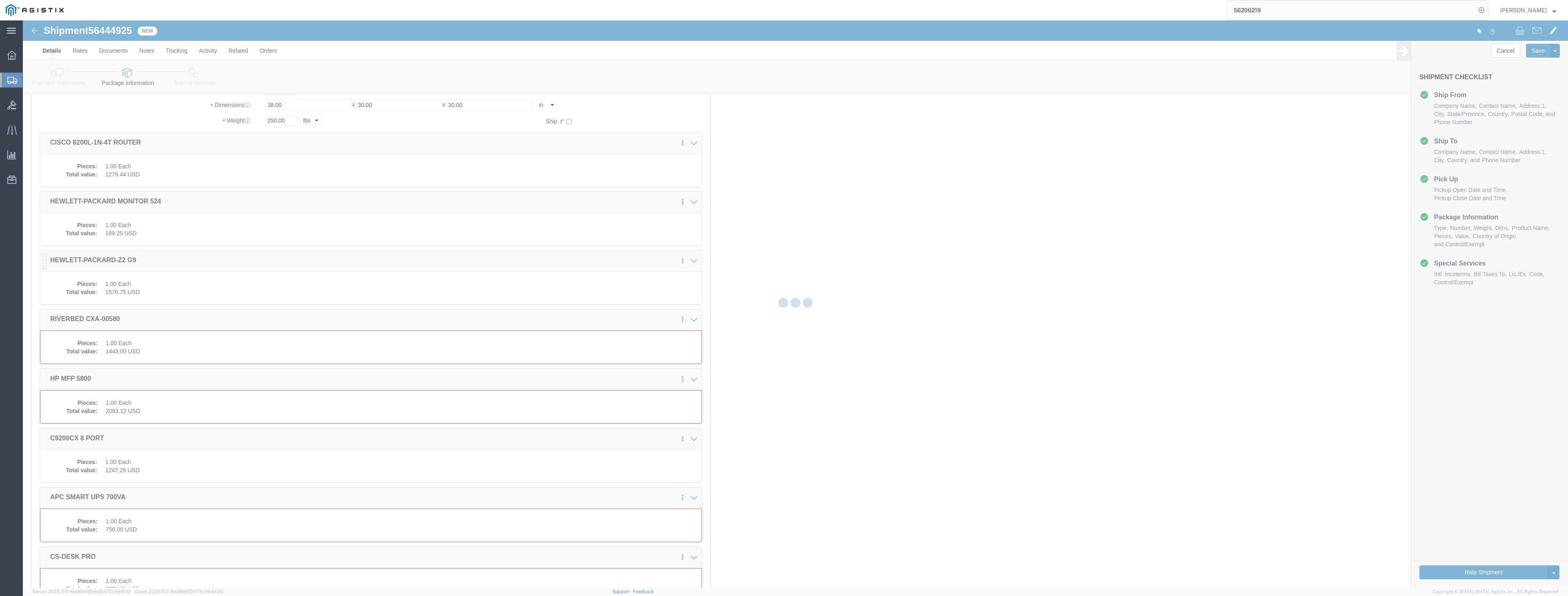
scroll to position [139, 0]
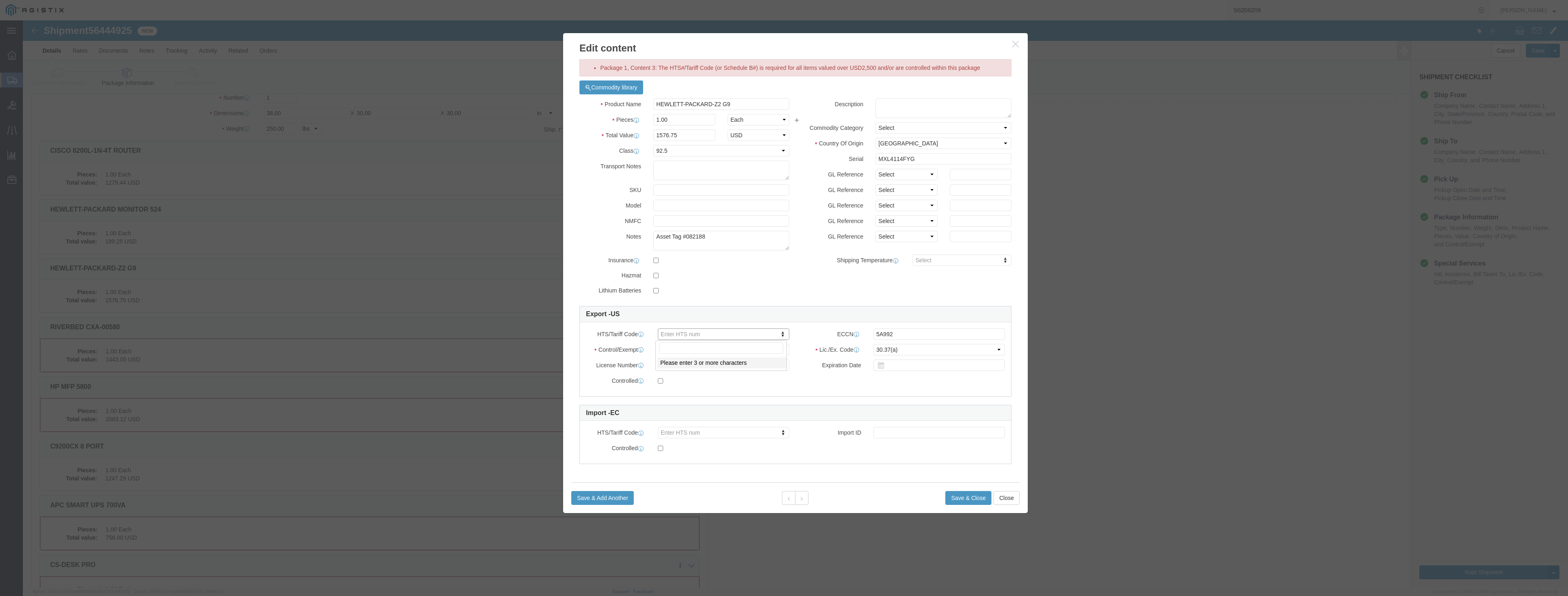
click body "Shipment 56444925 New Details Rates Documents Notes Tracking Activity Related O…"
drag, startPoint x: 653, startPoint y: 320, endPoint x: 652, endPoint y: 327, distance: 7.1
type input "8528.52.0000"
click div "Save & Add Another Save & Close Close"
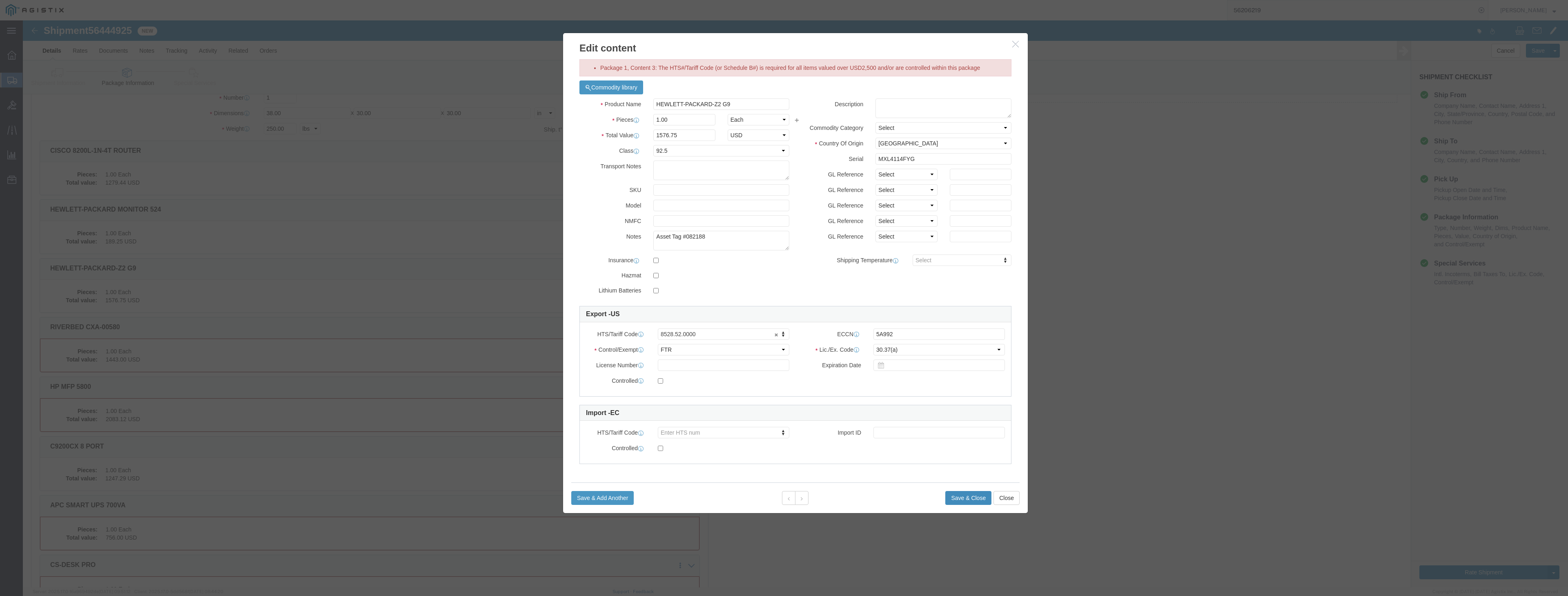
click button "Save & Close"
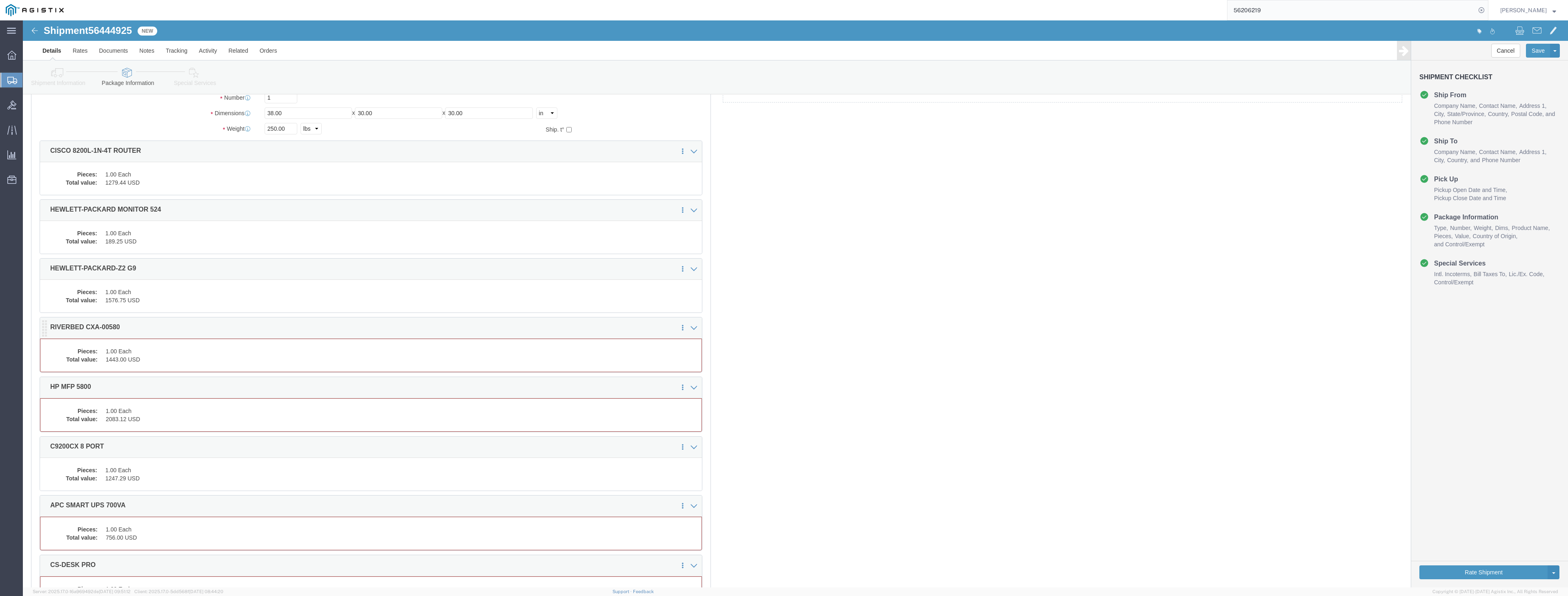
click dd "1443.00 USD"
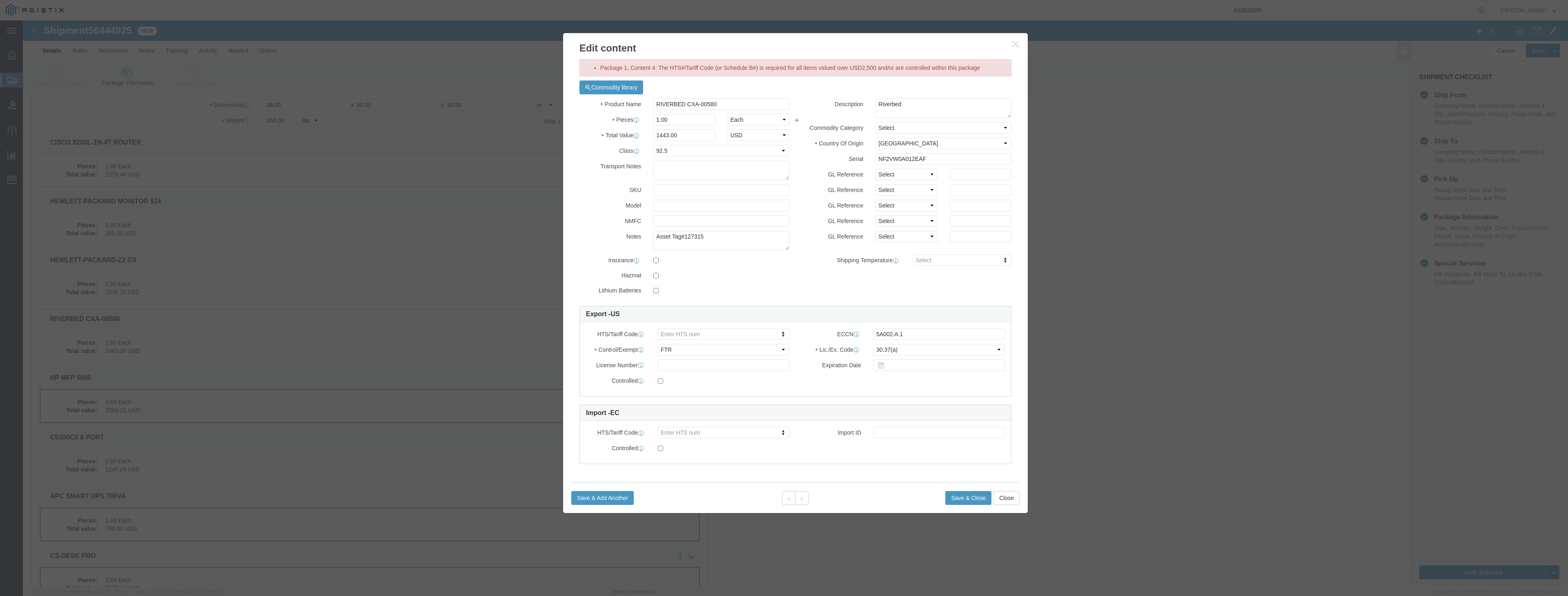
scroll to position [131, 0]
click body "Shipment 56444925 New Details Rates Documents Notes Tracking Activity Related O…"
paste input "8471.50.0150"
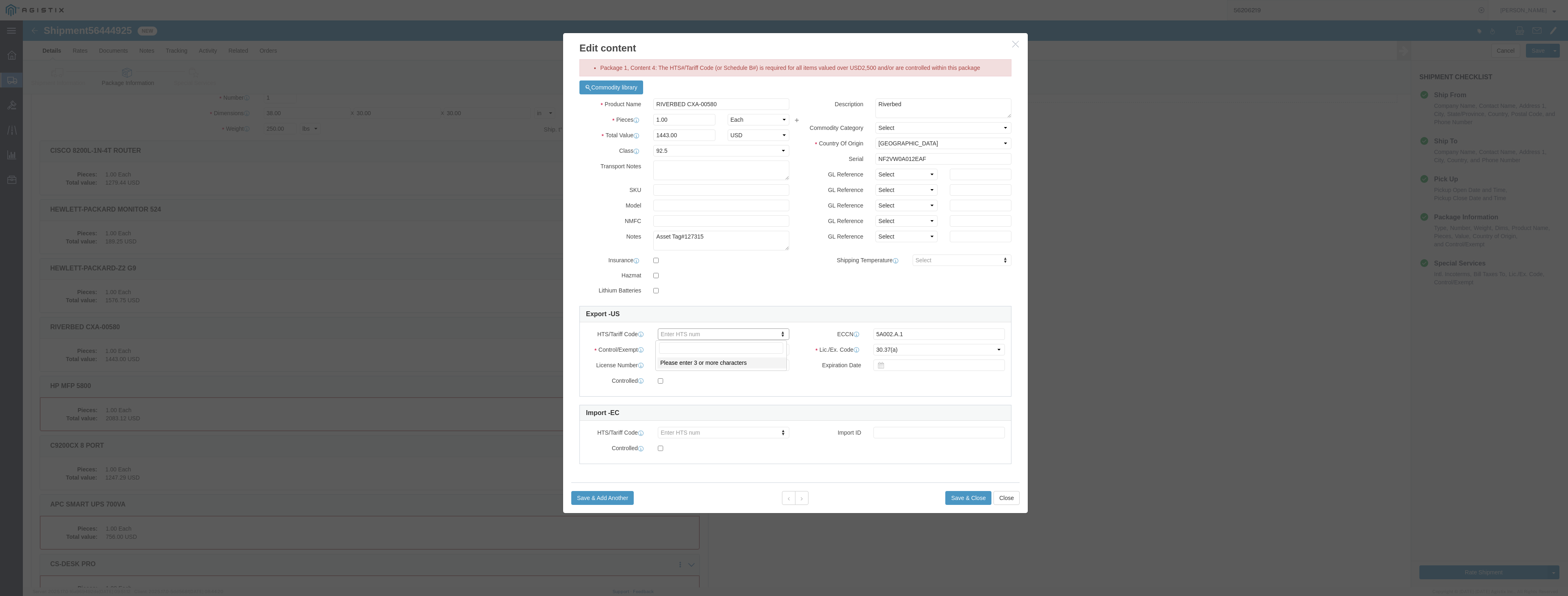
type input "8471.50.0150"
click button "Save & Close"
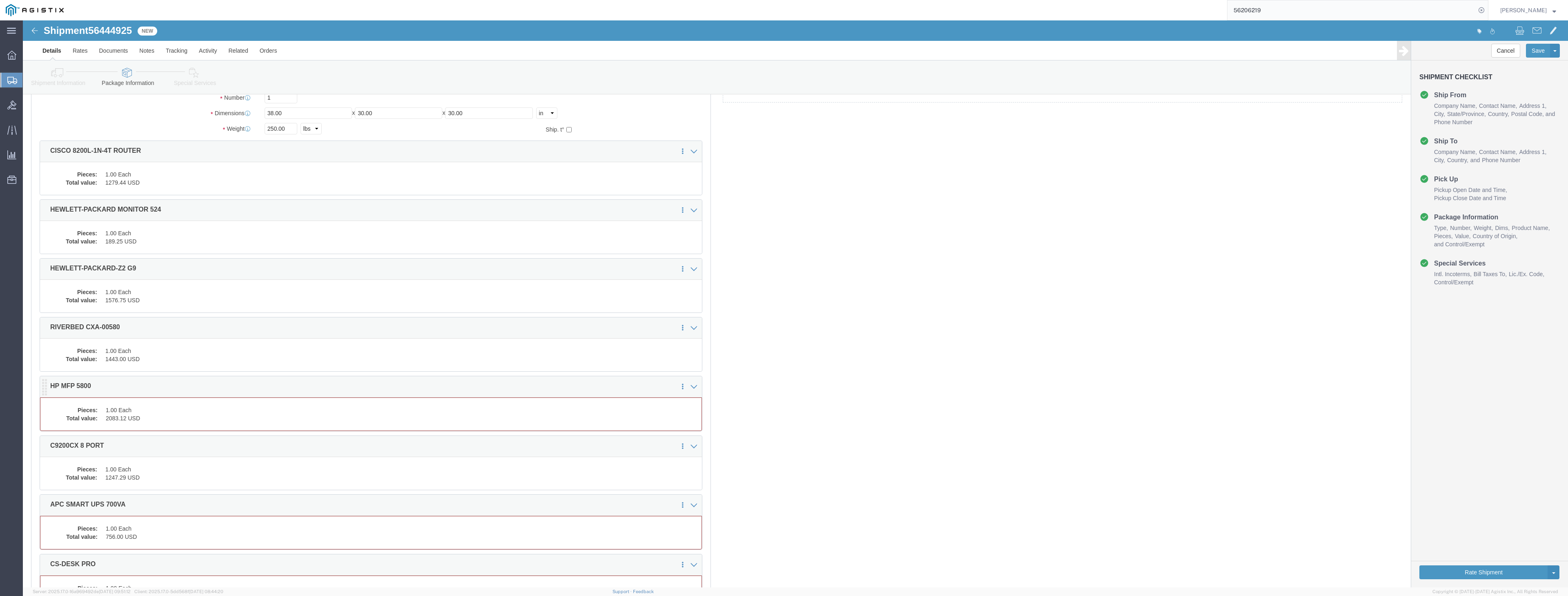
click dd "2083.12 USD"
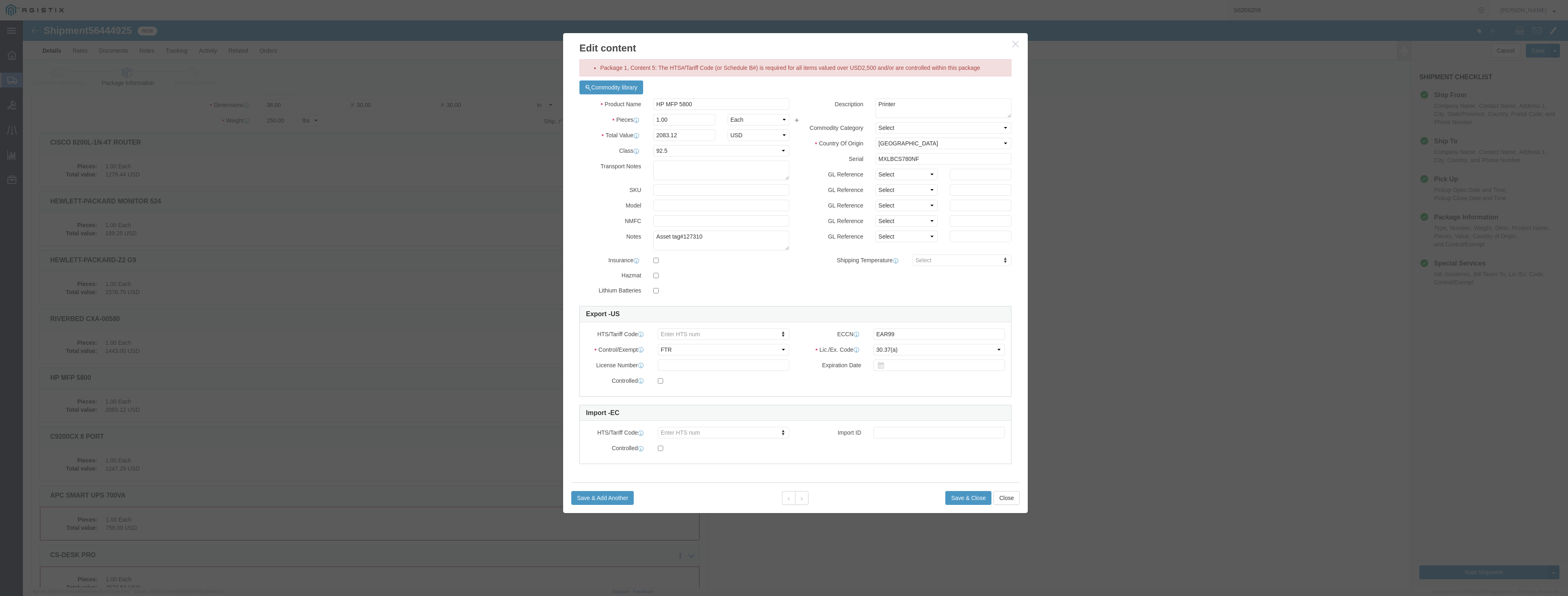
scroll to position [122, 0]
click body "Shipment 56444925 New Details Rates Documents Notes Tracking Activity Related O…"
type input "8443.31.0000"
drag, startPoint x: 954, startPoint y: 473, endPoint x: 953, endPoint y: 477, distance: 4.1
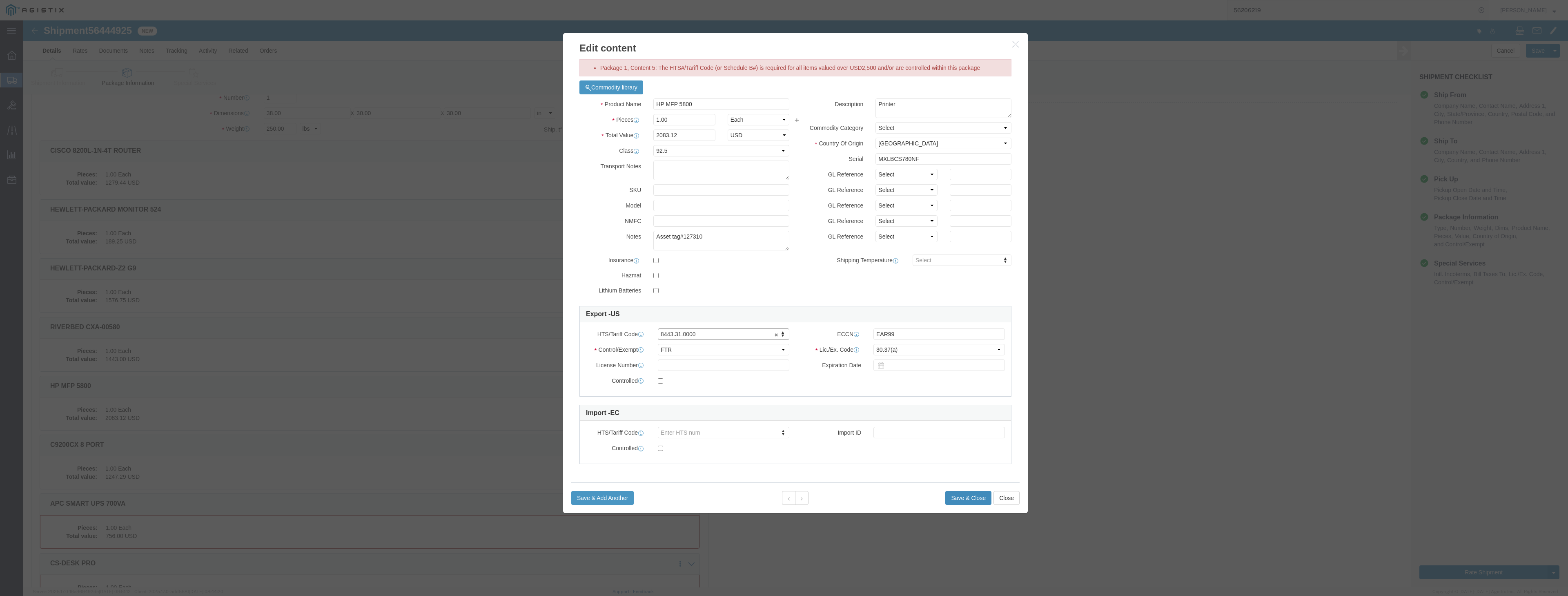
click button "Save & Close"
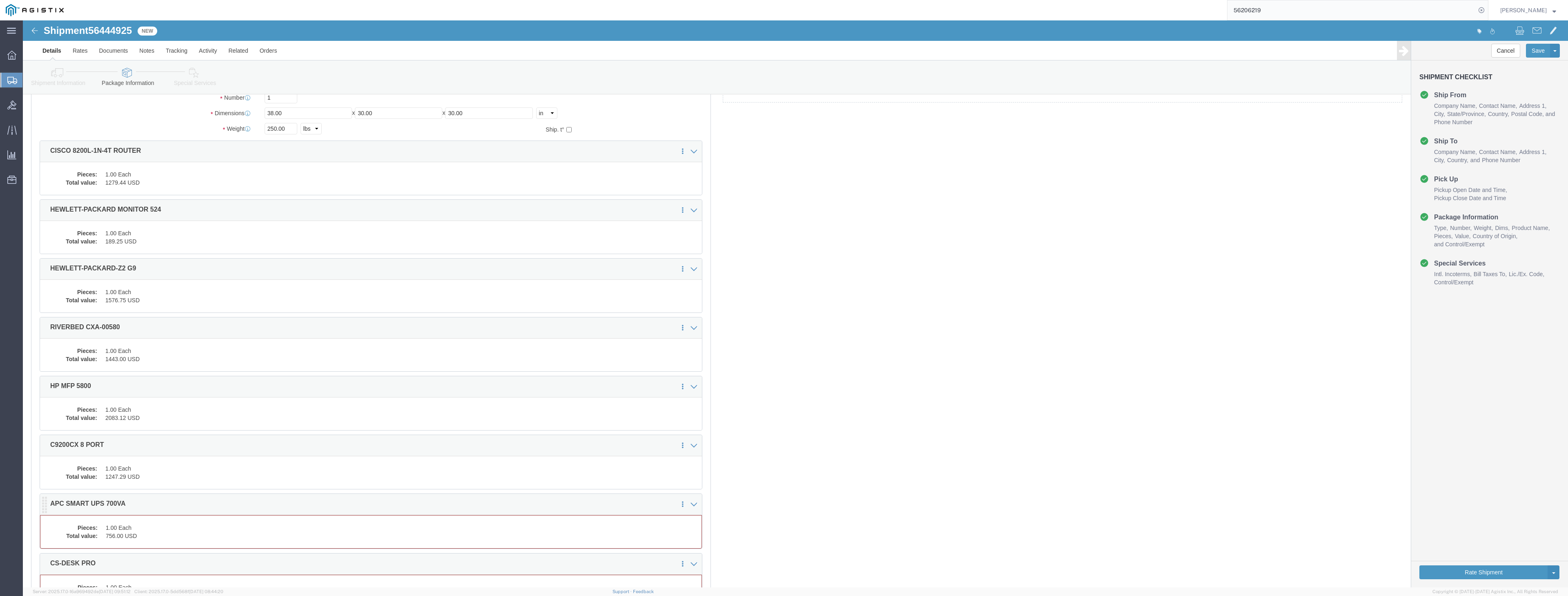
click dd "756.00 USD"
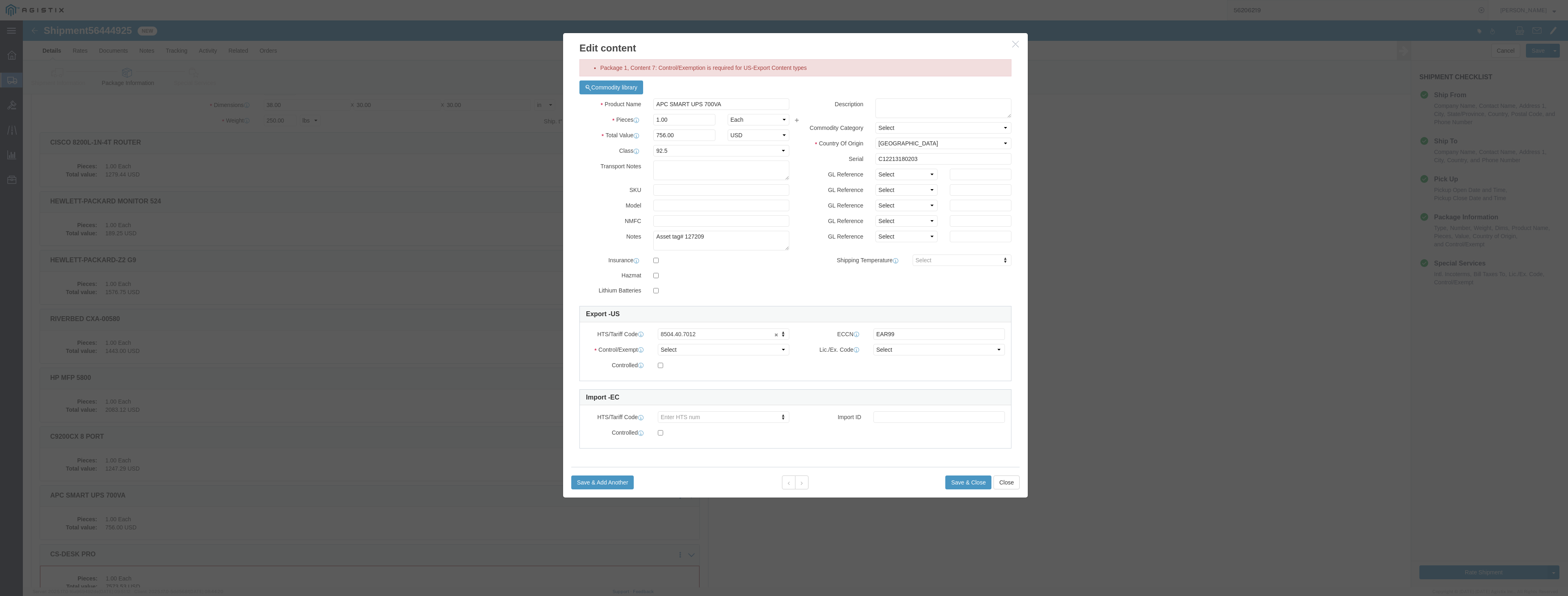
scroll to position [237, 0]
select select "FTR"
select select "30.37(a)"
click button "Save & Close"
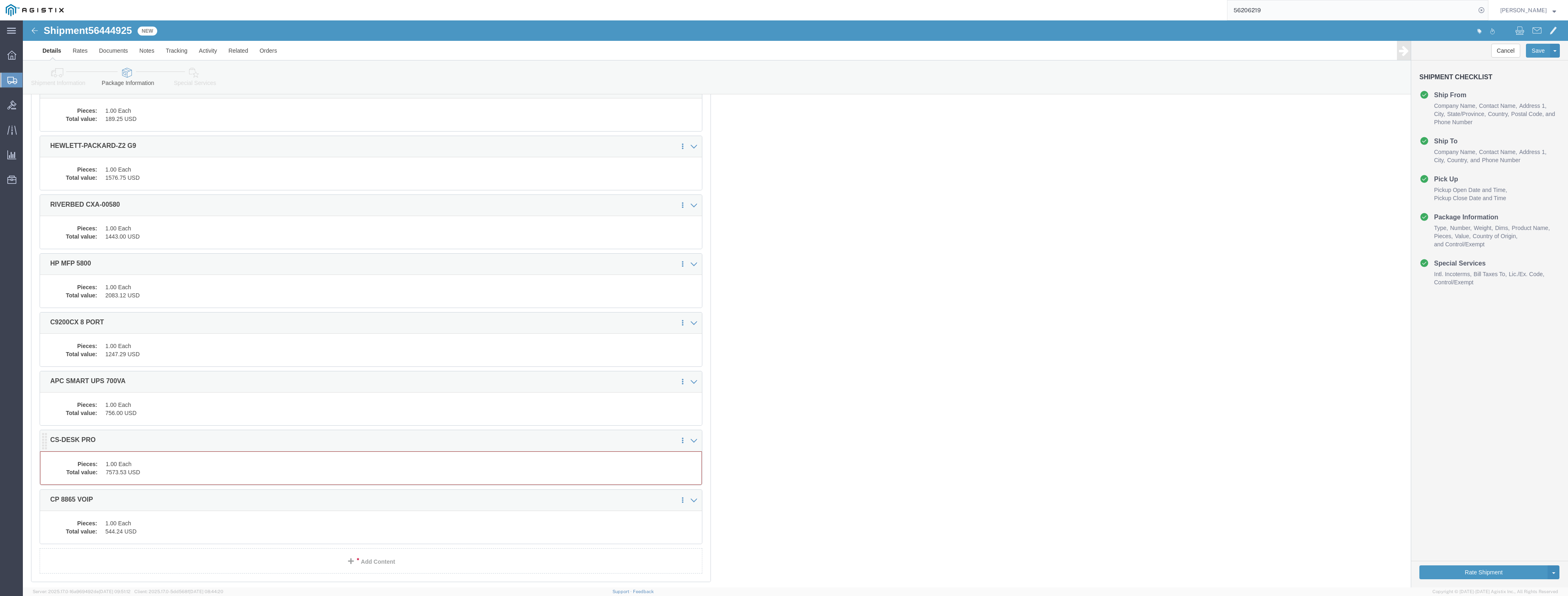
click dd "7573.53 USD"
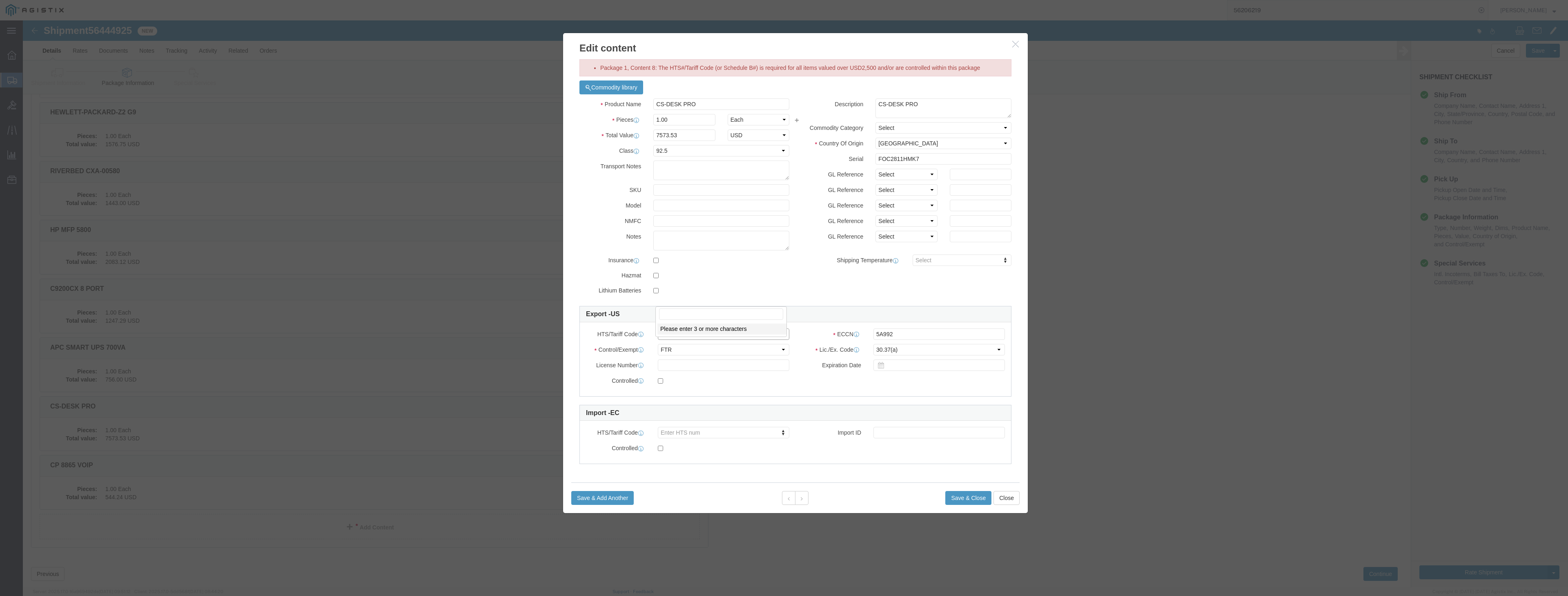
click body "Shipment 56444925 New Details Rates Documents Notes Tracking Activity Related O…"
type input "8517620090"
drag, startPoint x: 641, startPoint y: 344, endPoint x: 647, endPoint y: 344, distance: 6.0
type input "8517620090"
click button "Save & Close"
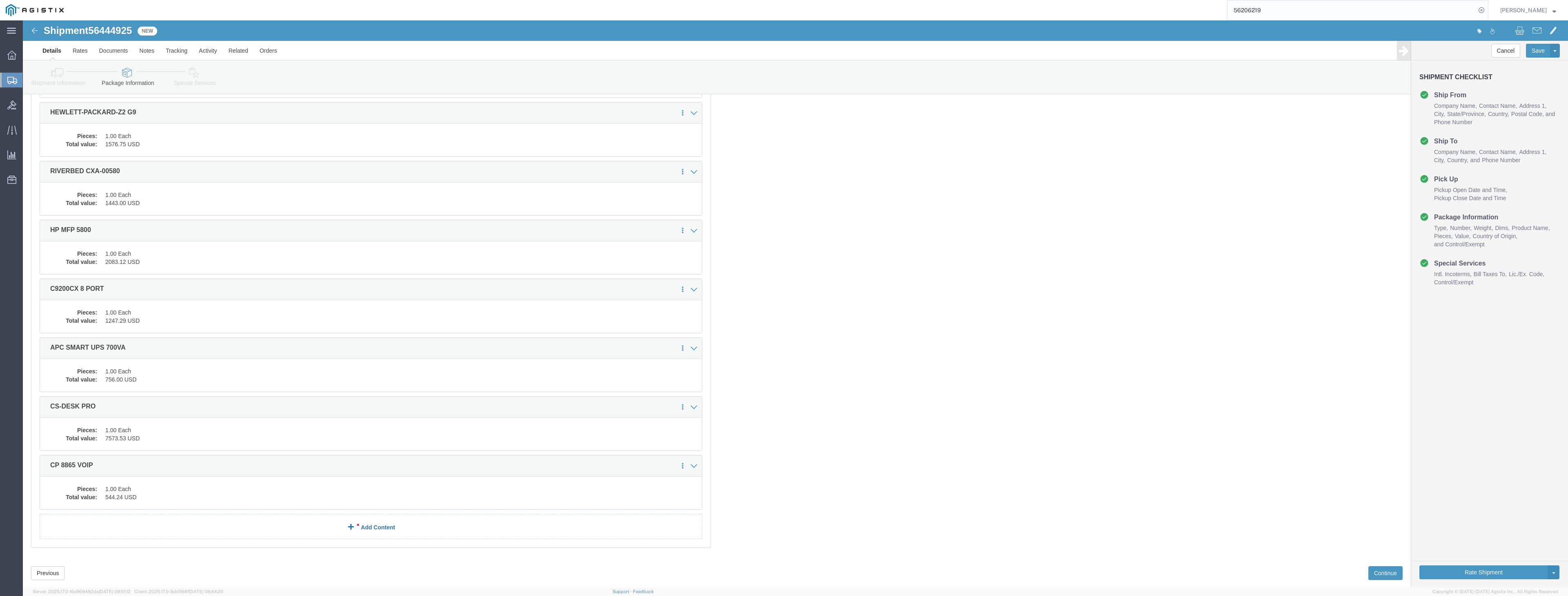
click link "Add Content"
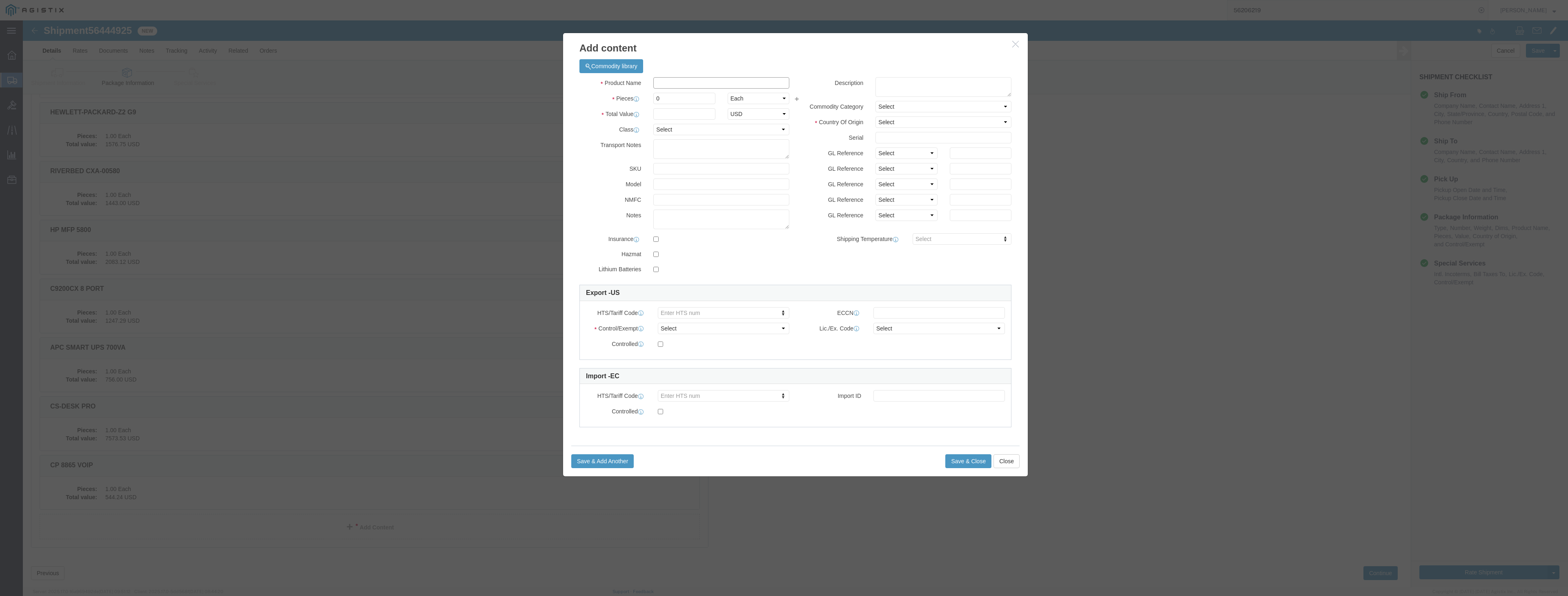
click input "text"
type input "6U RACK"
click input "0"
type input "1"
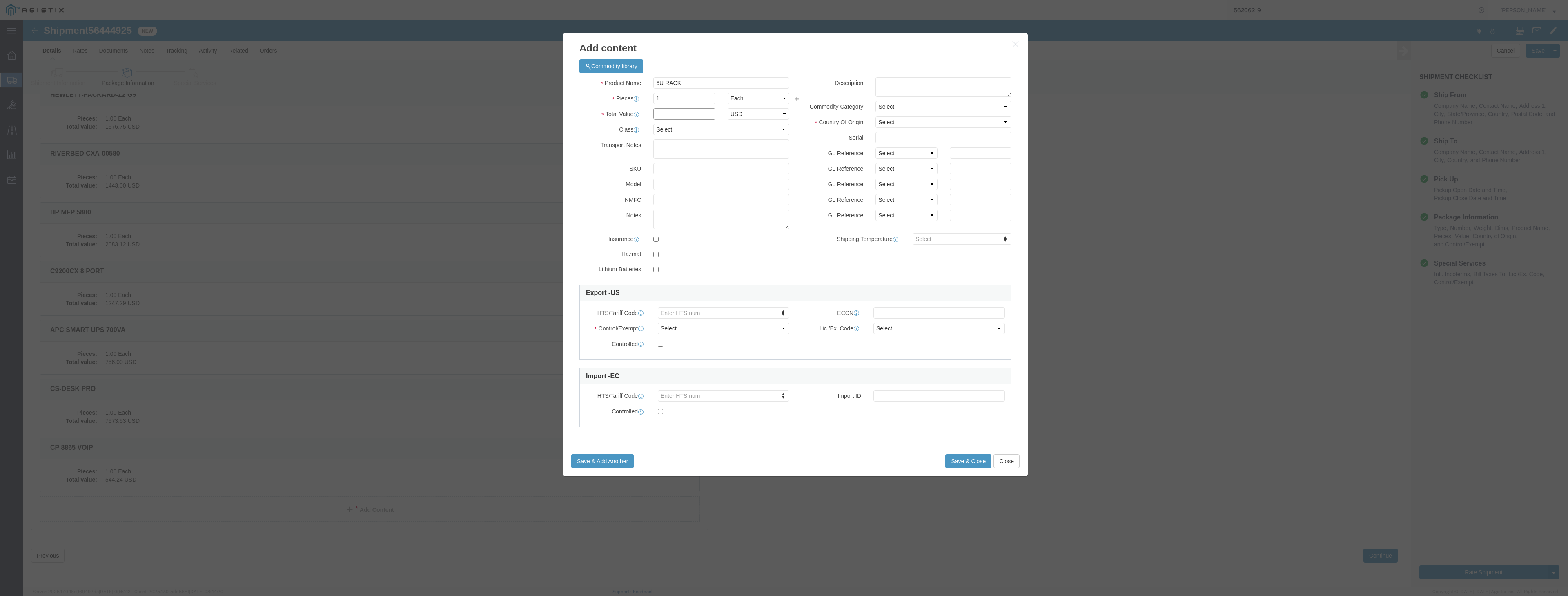
click input "text"
type input "550"
select select "92.5"
drag, startPoint x: 860, startPoint y: 118, endPoint x: 853, endPoint y: 123, distance: 8.6
click input "text"
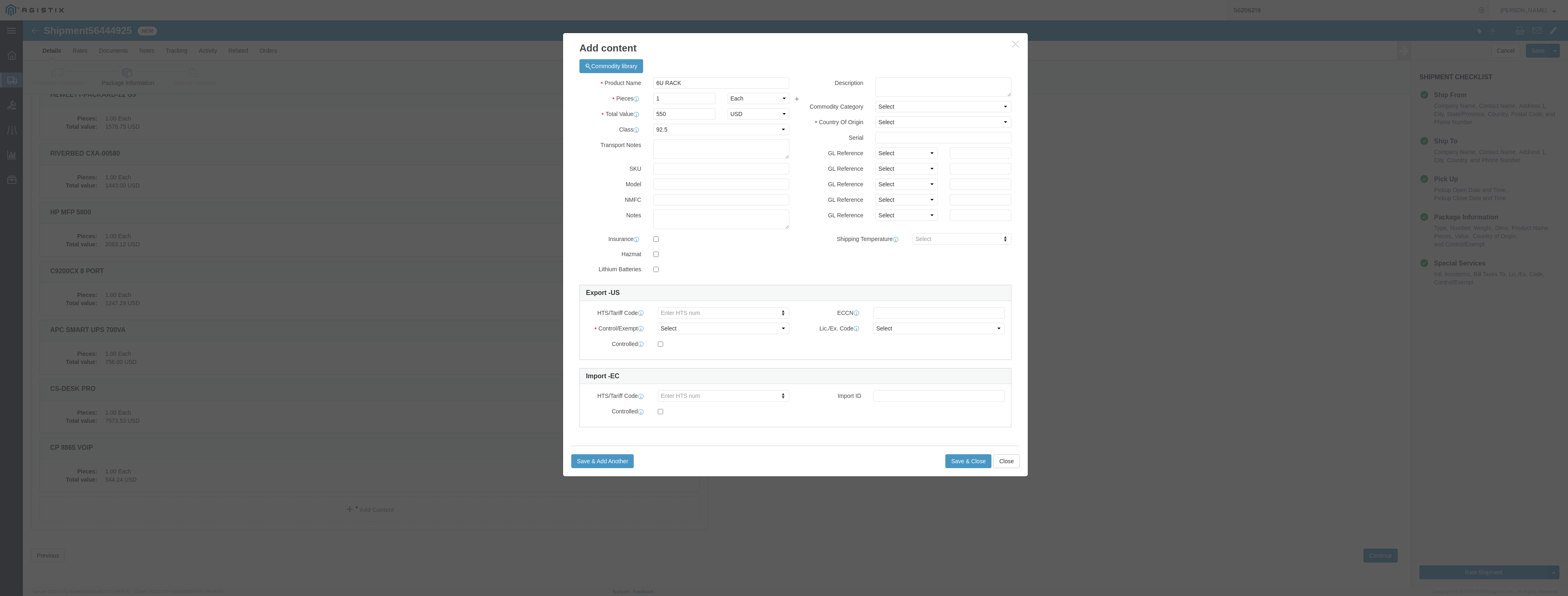
click div "Save & Add Another Save & Close Close"
click button "Save & Close"
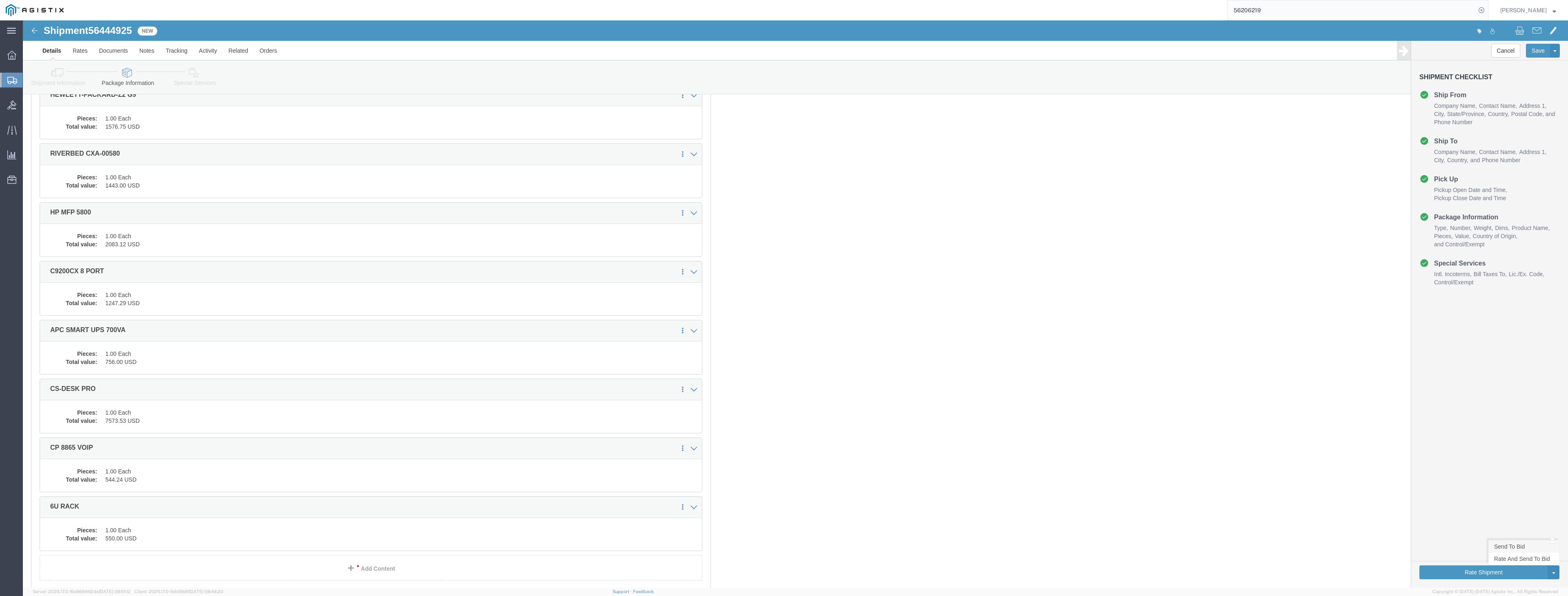
click link "Send To Bid"
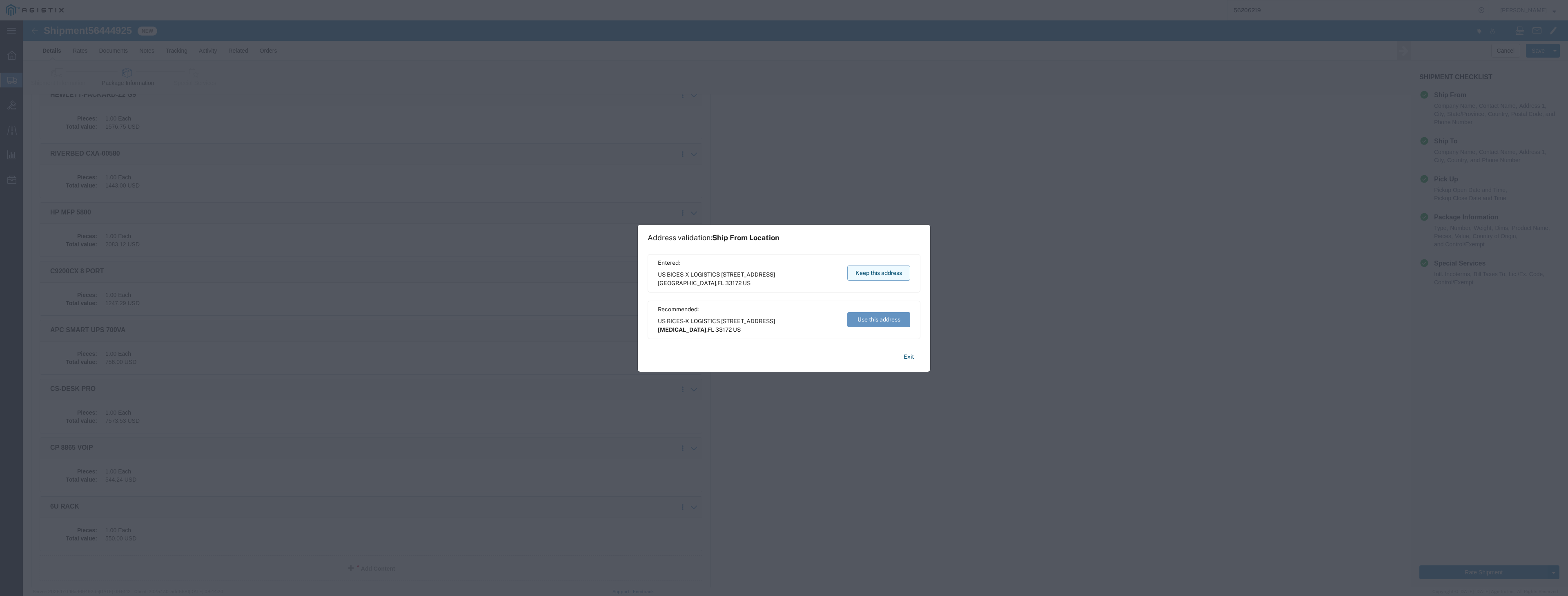
click at [899, 271] on button "Keep this address" at bounding box center [878, 273] width 63 height 15
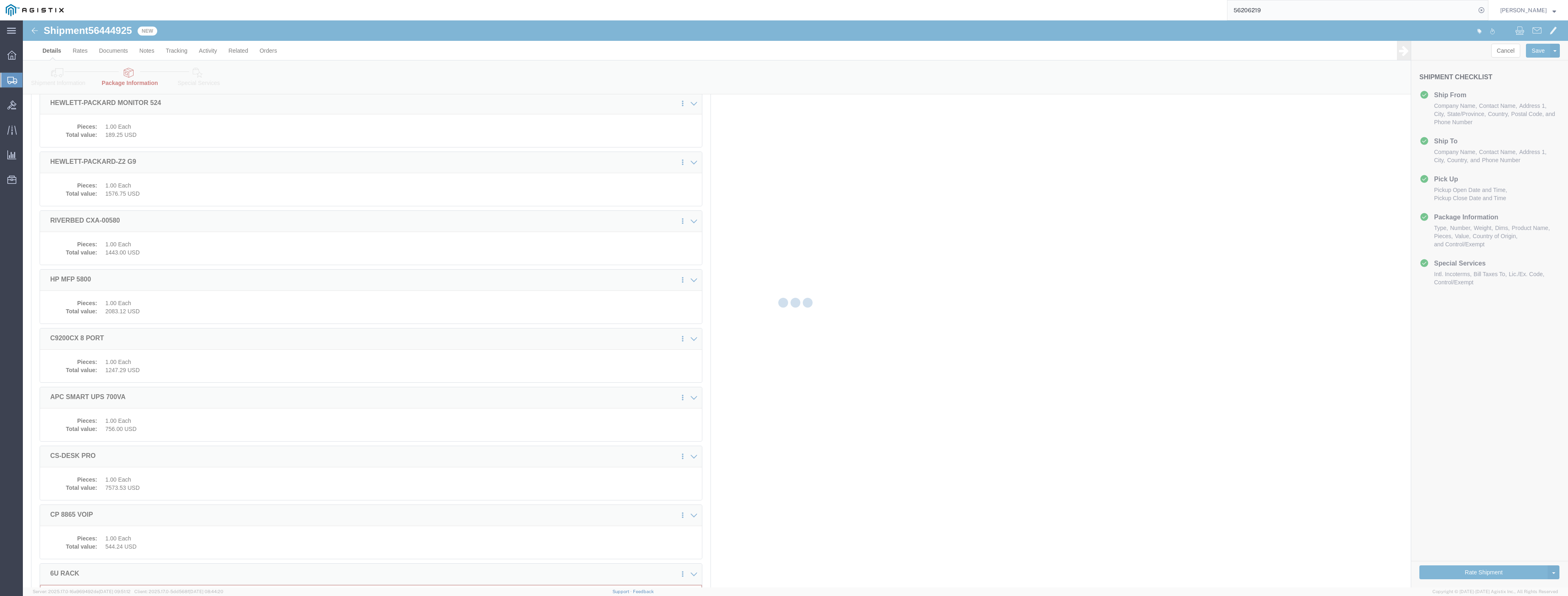
scroll to position [0, 0]
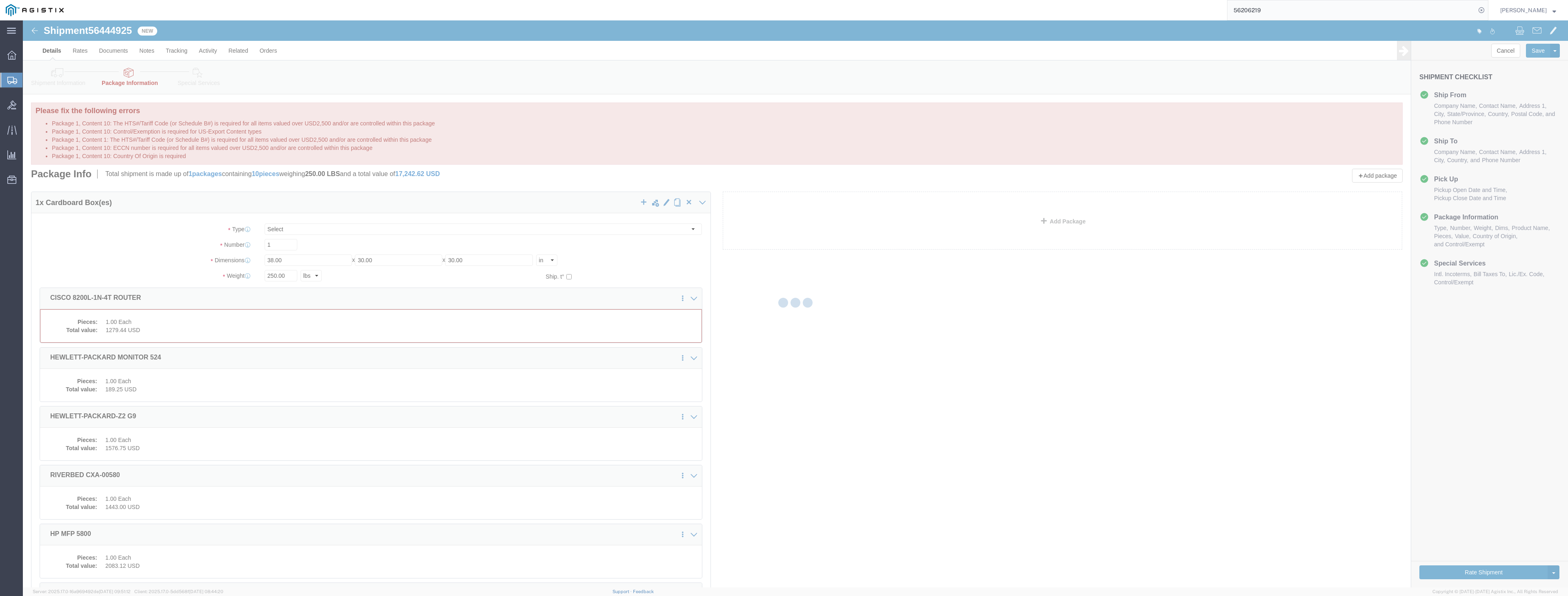
select select "CBOX"
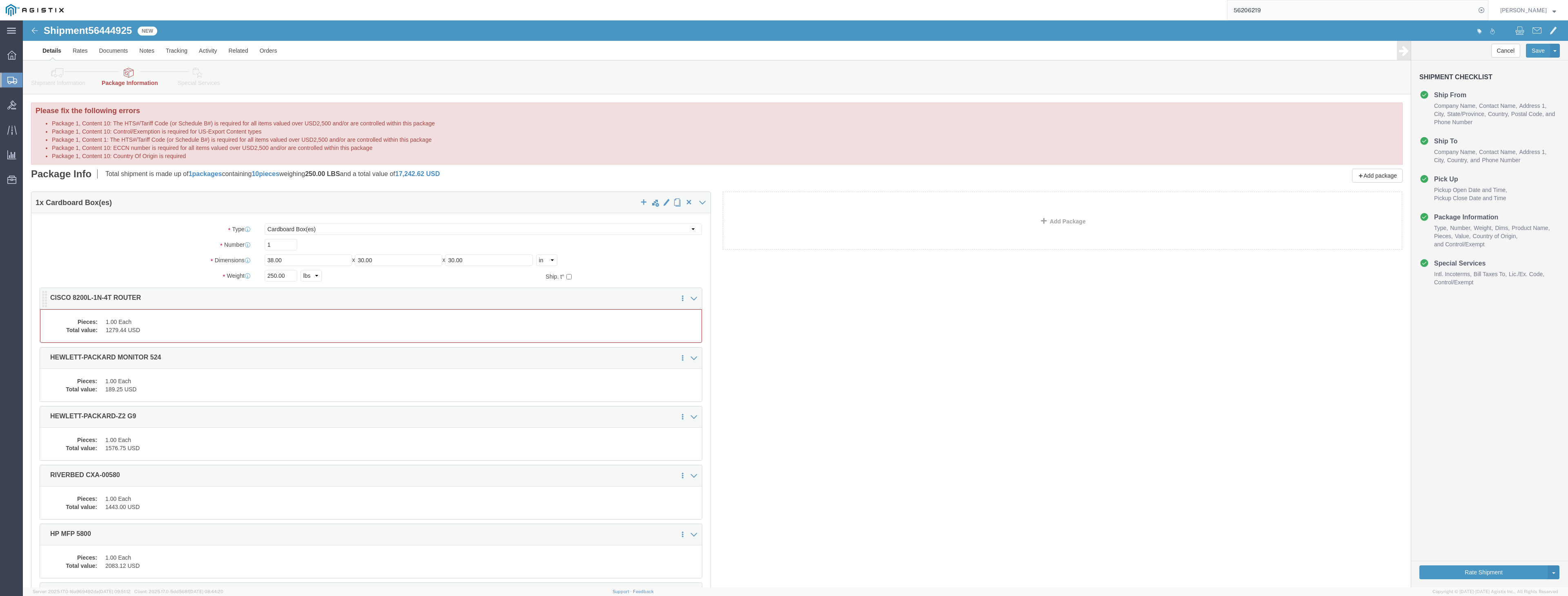
click dd "1.00 Each"
click dd "1279.44 USD"
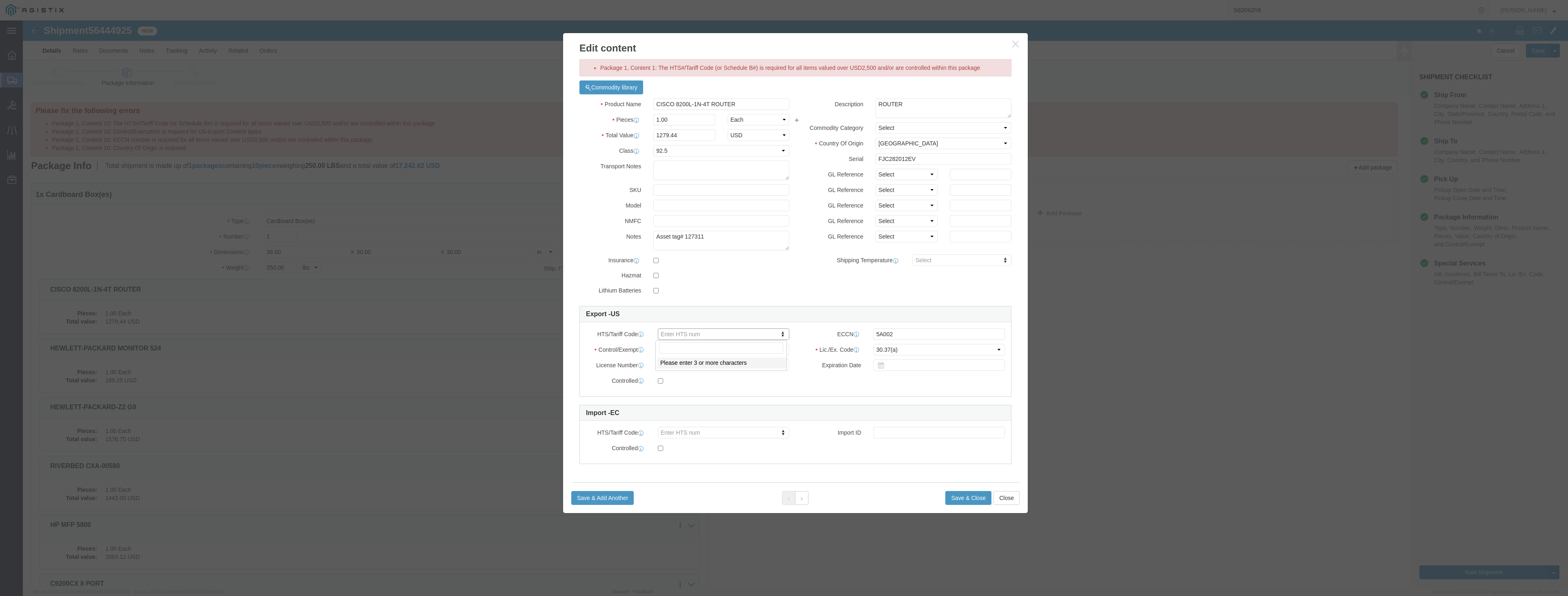
click body "Shipment 56444925 New Details Rates Documents Notes Tracking Activity Related O…"
type input "8517.62.0020"
click button "Save & Close"
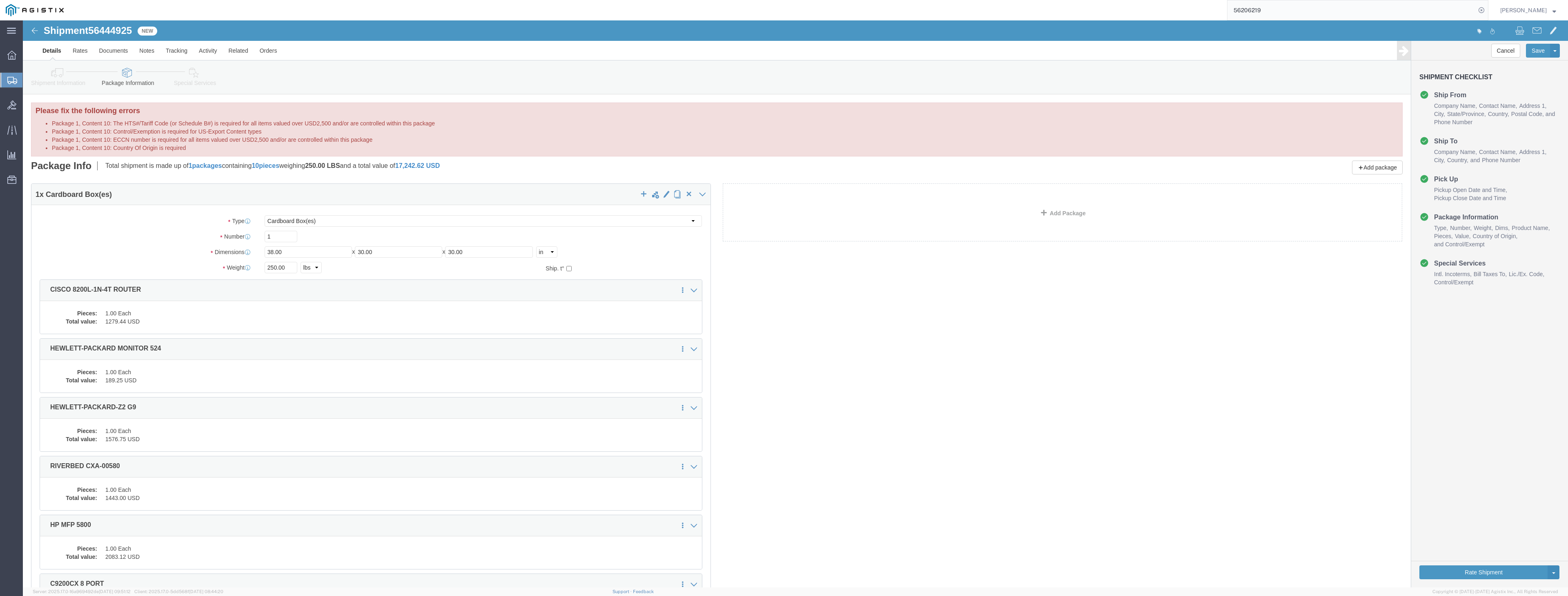
click dd "550.00 USD"
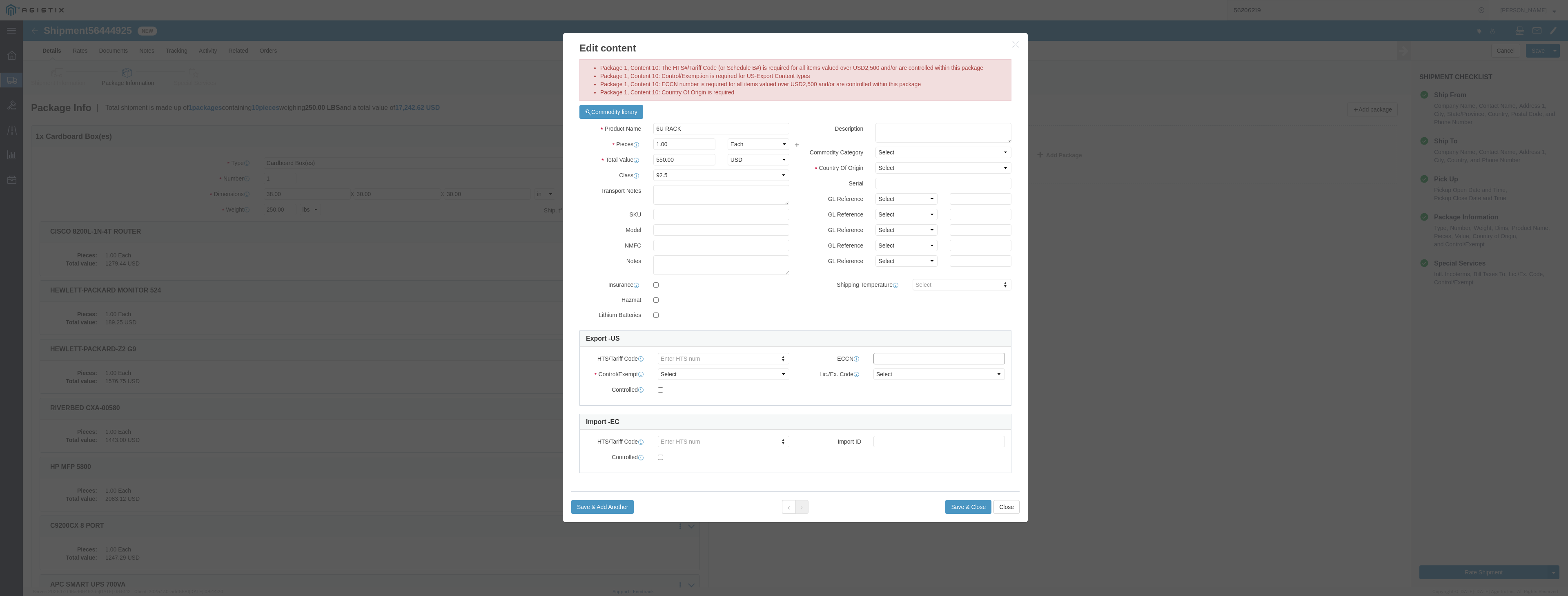
click input "text"
type input "FTR"
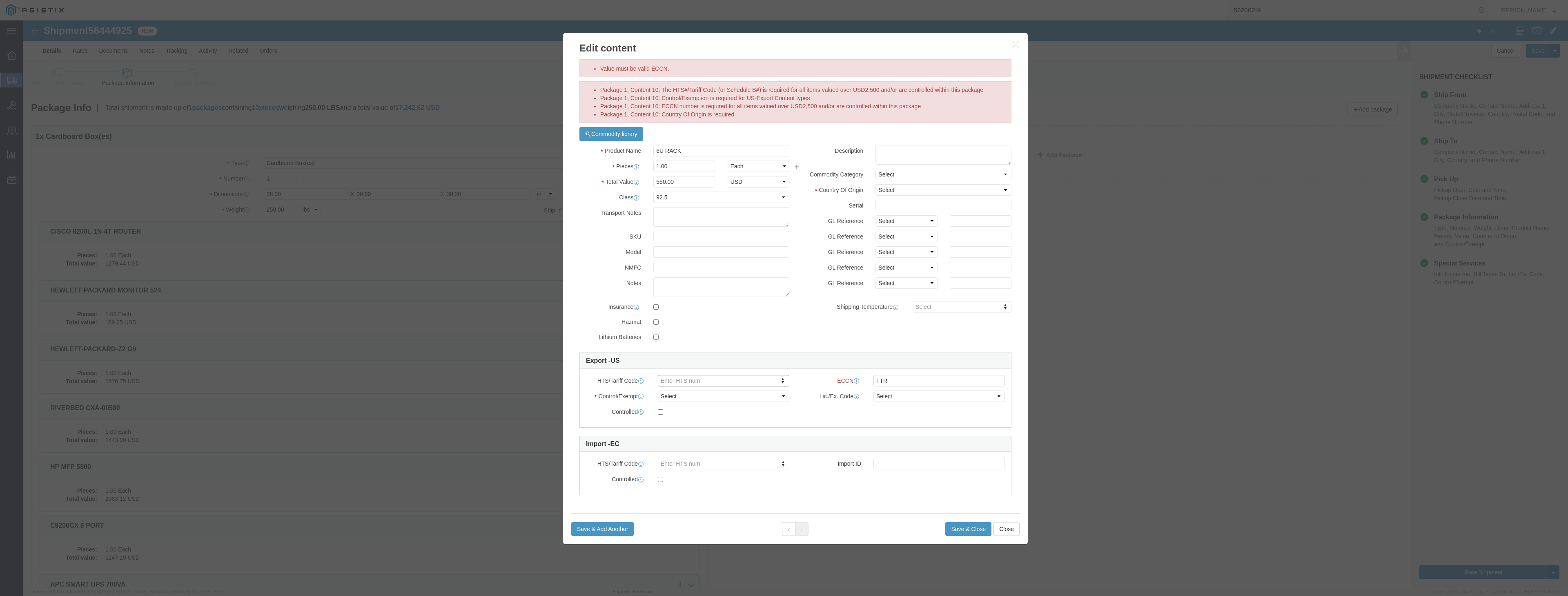
drag, startPoint x: 665, startPoint y: 336, endPoint x: 665, endPoint y: 357, distance: 21.0
click body "Shipment 56444925 New Details Rates Documents Notes Tracking Activity Related O…"
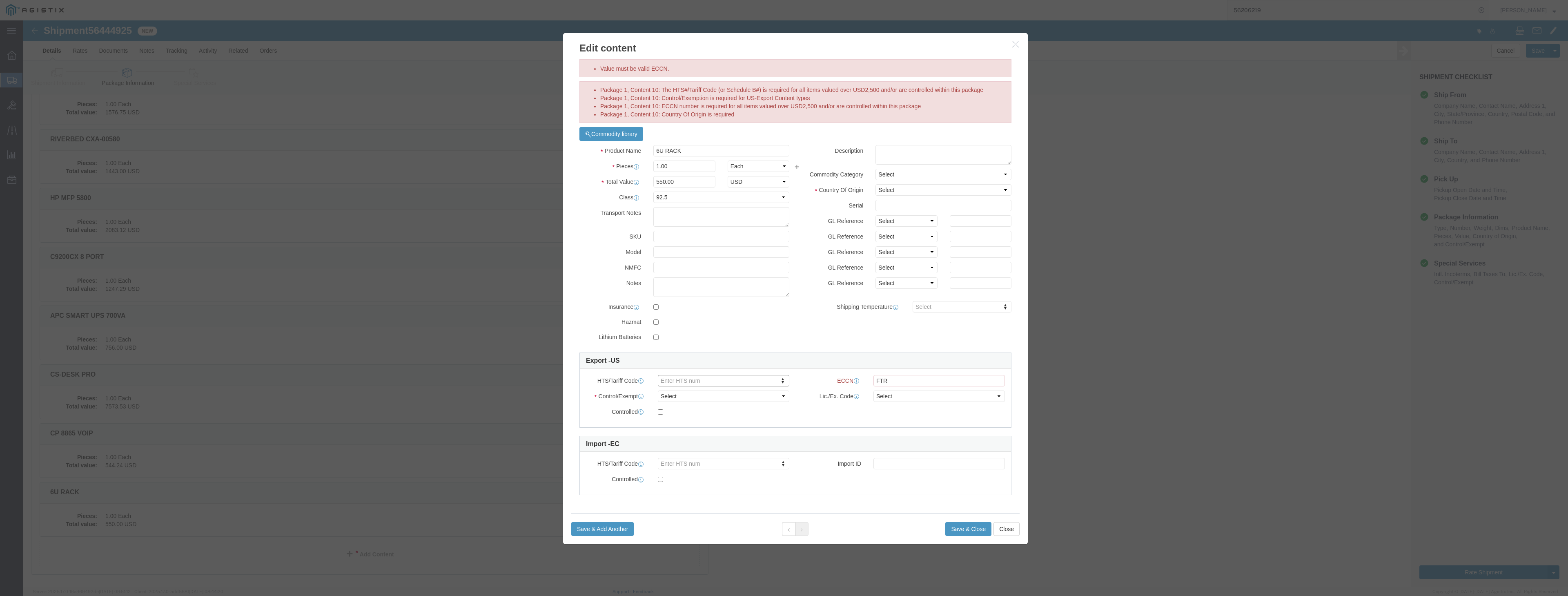
click body "Shipment 56444925 New Details Rates Documents Notes Tracking Activity Related O…"
select select "FTR"
select select "30.37(a)"
select select "US"
click body "Shipment 56444925 New Details Rates Documents Notes Tracking Activity Related O…"
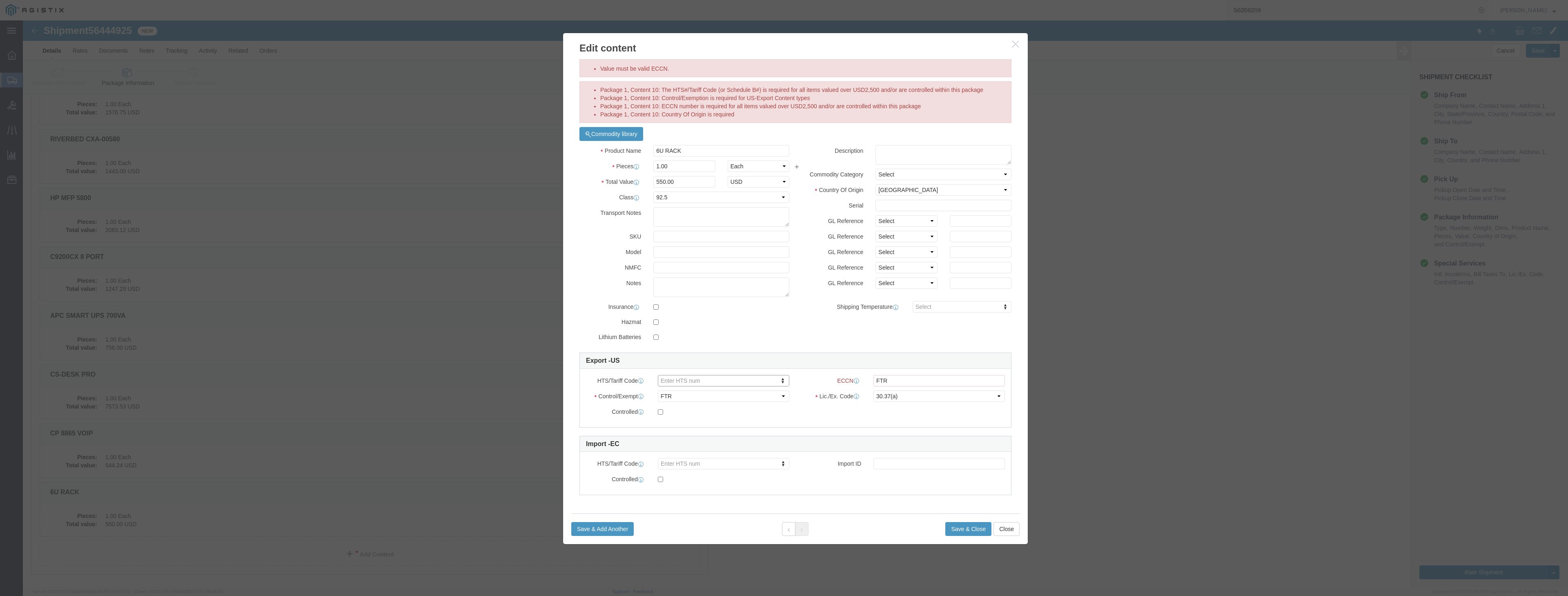
drag, startPoint x: 657, startPoint y: 358, endPoint x: 647, endPoint y: 359, distance: 10.0
click body "Shipment 56444925 New Details Rates Documents Notes Tracking Activity Related O…"
type input "7326000000"
click body "Shipment 56444925 New Details Rates Documents Notes Tracking Activity Related O…"
click input "FTR"
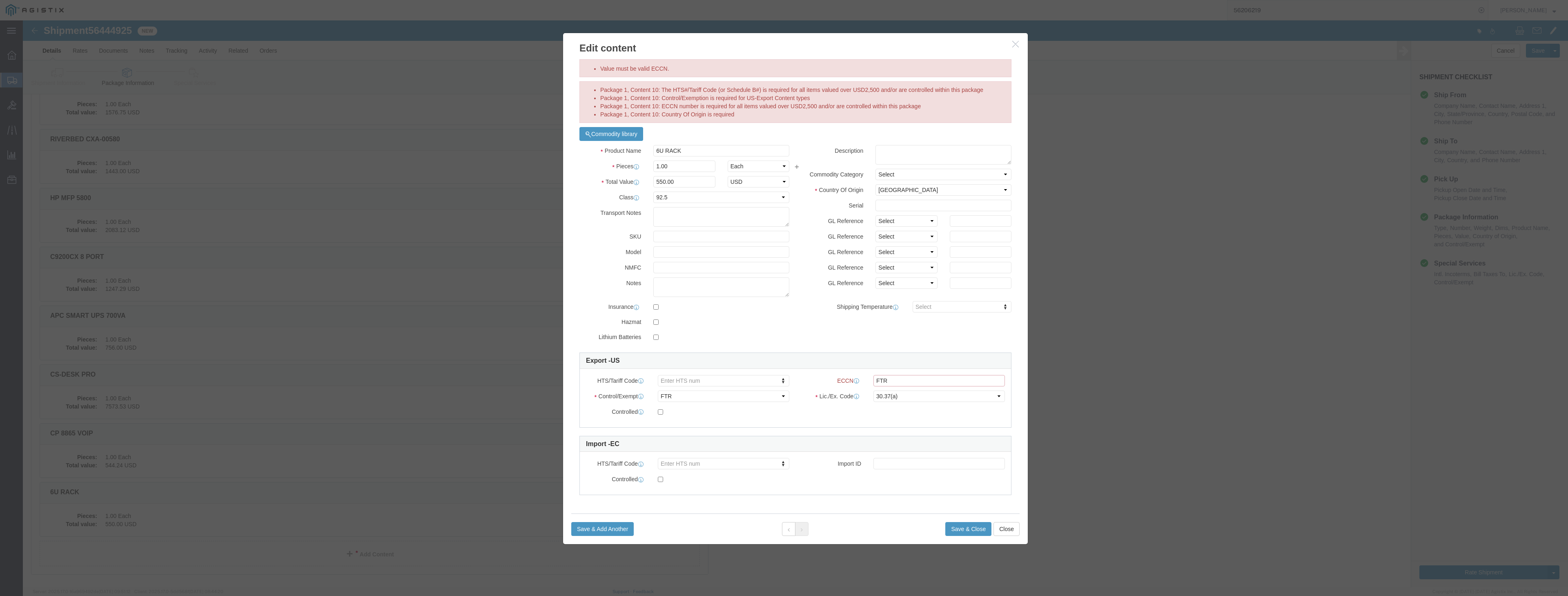
drag, startPoint x: 875, startPoint y: 364, endPoint x: 821, endPoint y: 361, distance: 54.1
click div "ECCN FTR"
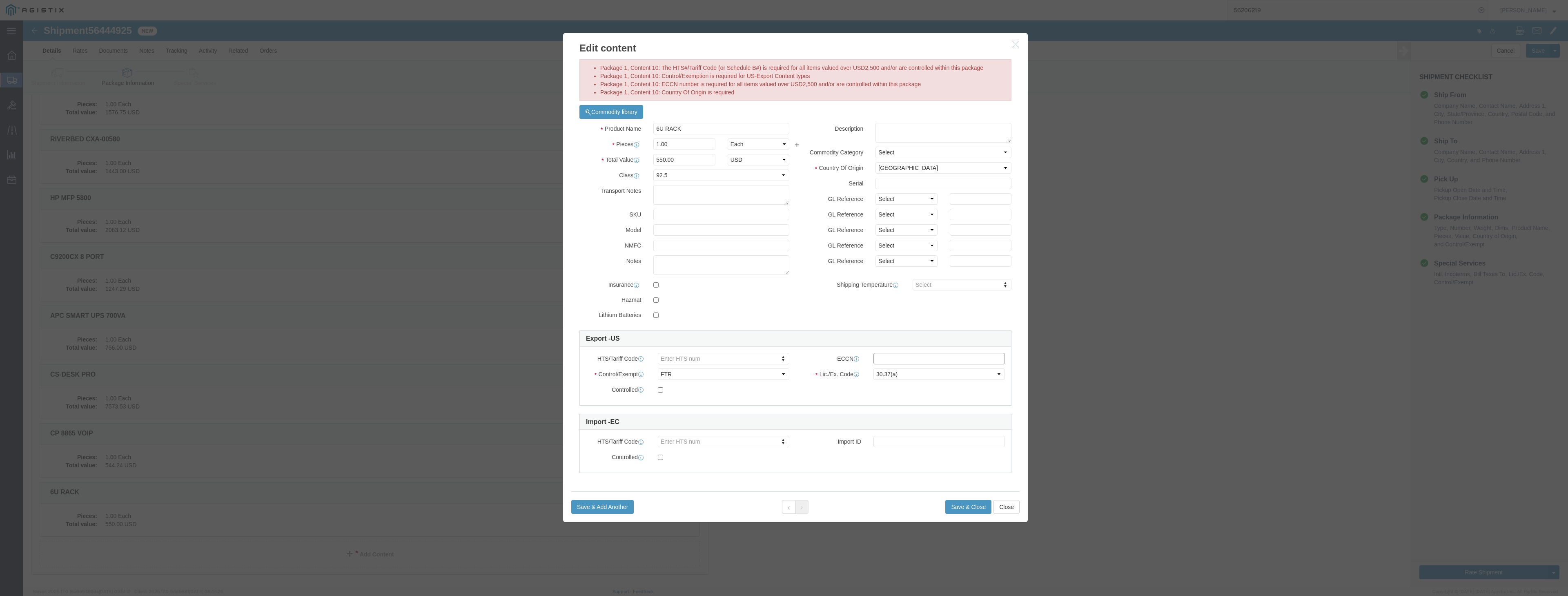
click input "Value must be valid ECCN."
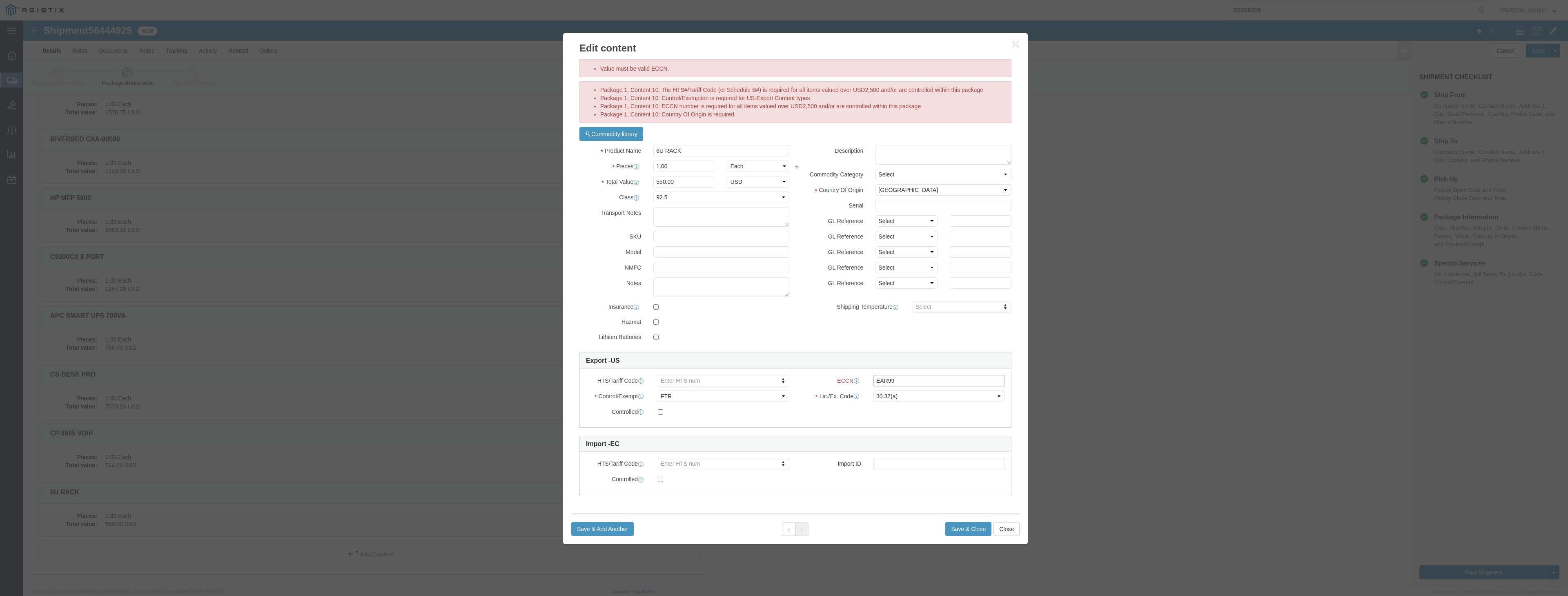
type input "EAR99"
click body "Shipment 56444925 New Details Rates Documents Notes Tracking Activity Related O…"
paste input "7326000000"
type input "7326000000"
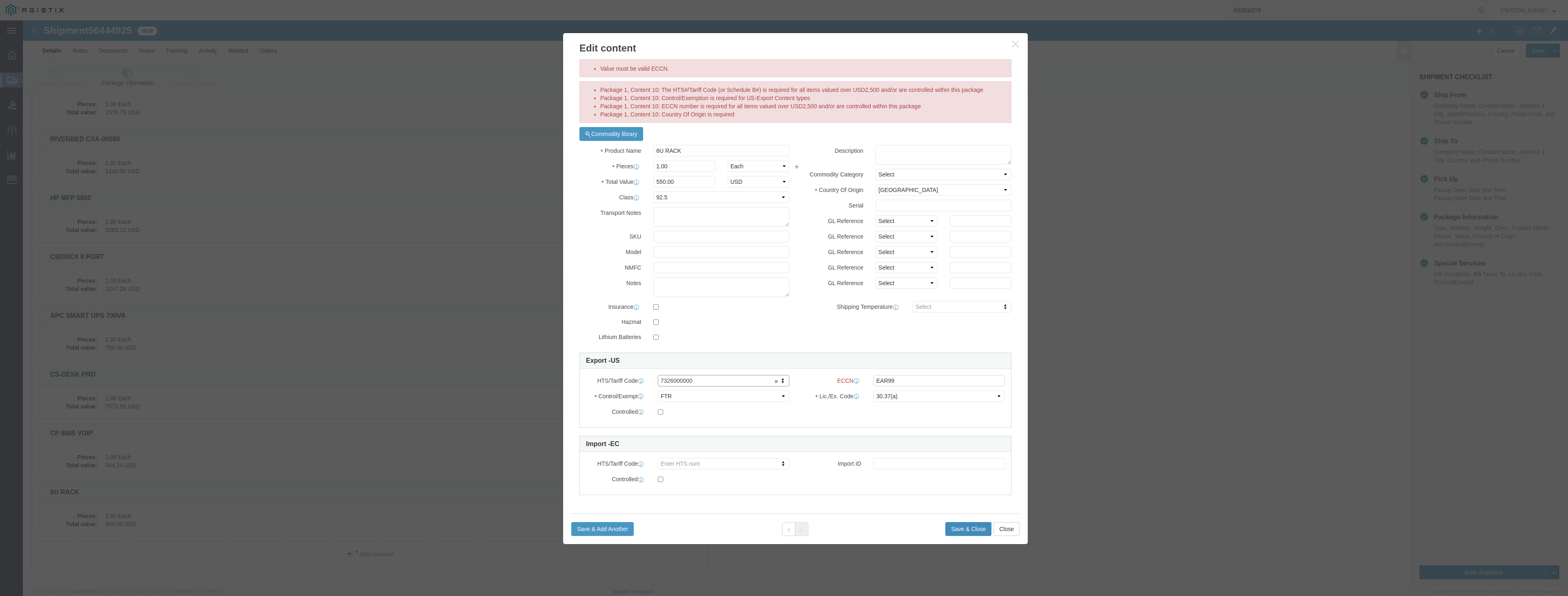
click button "Save & Close"
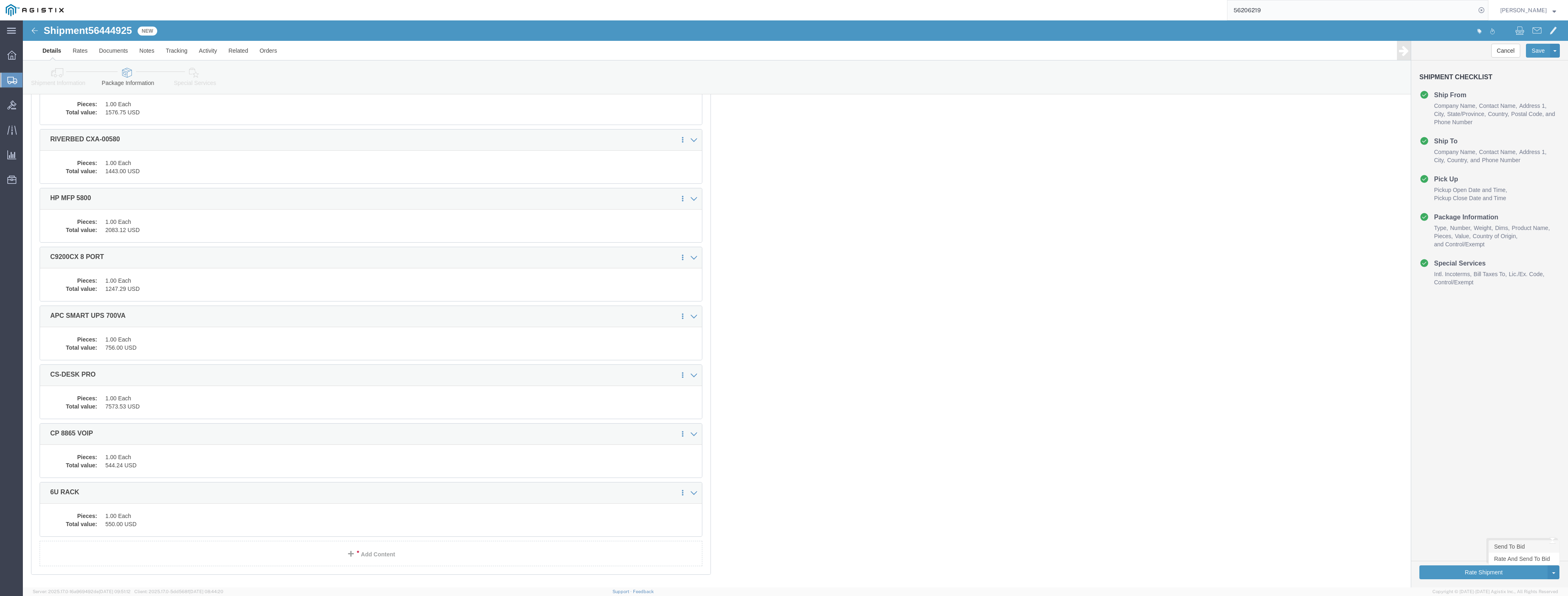
click link "Send To Bid"
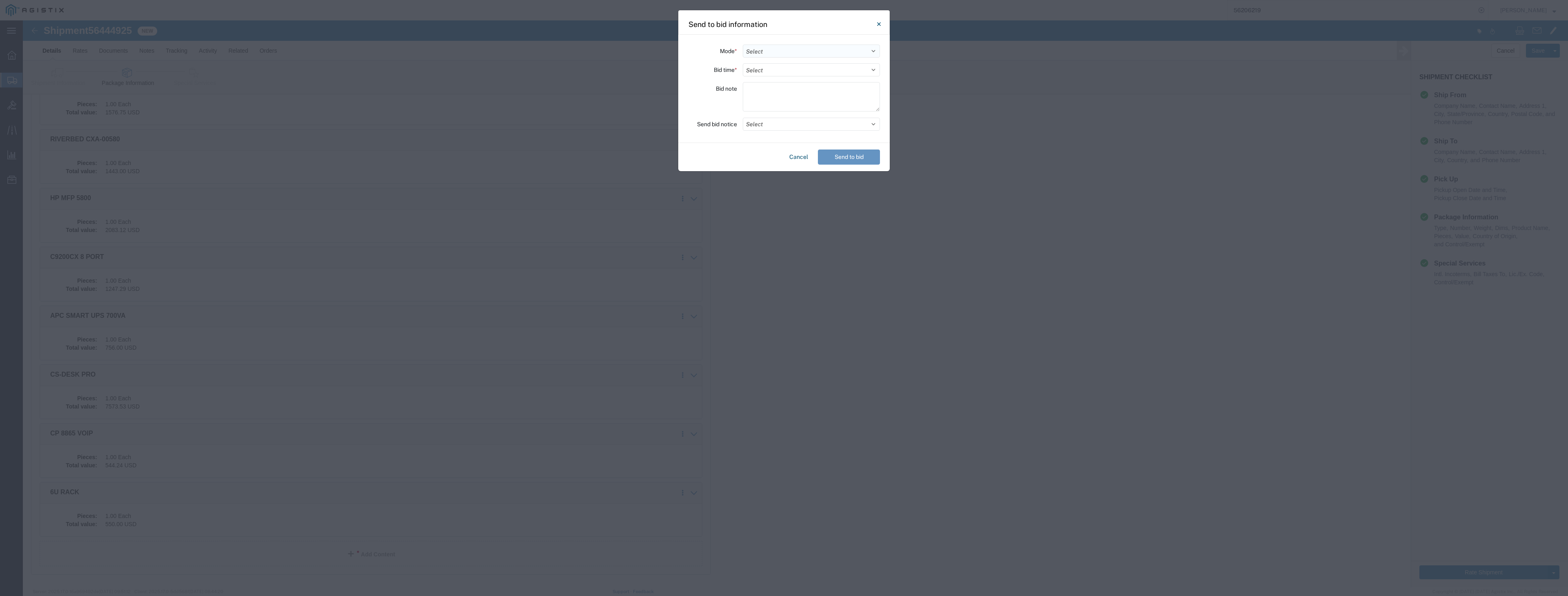
select select "AIR"
select select "36"
click at [766, 91] on textarea at bounding box center [811, 96] width 137 height 30
click at [759, 124] on button "Select" at bounding box center [811, 124] width 137 height 13
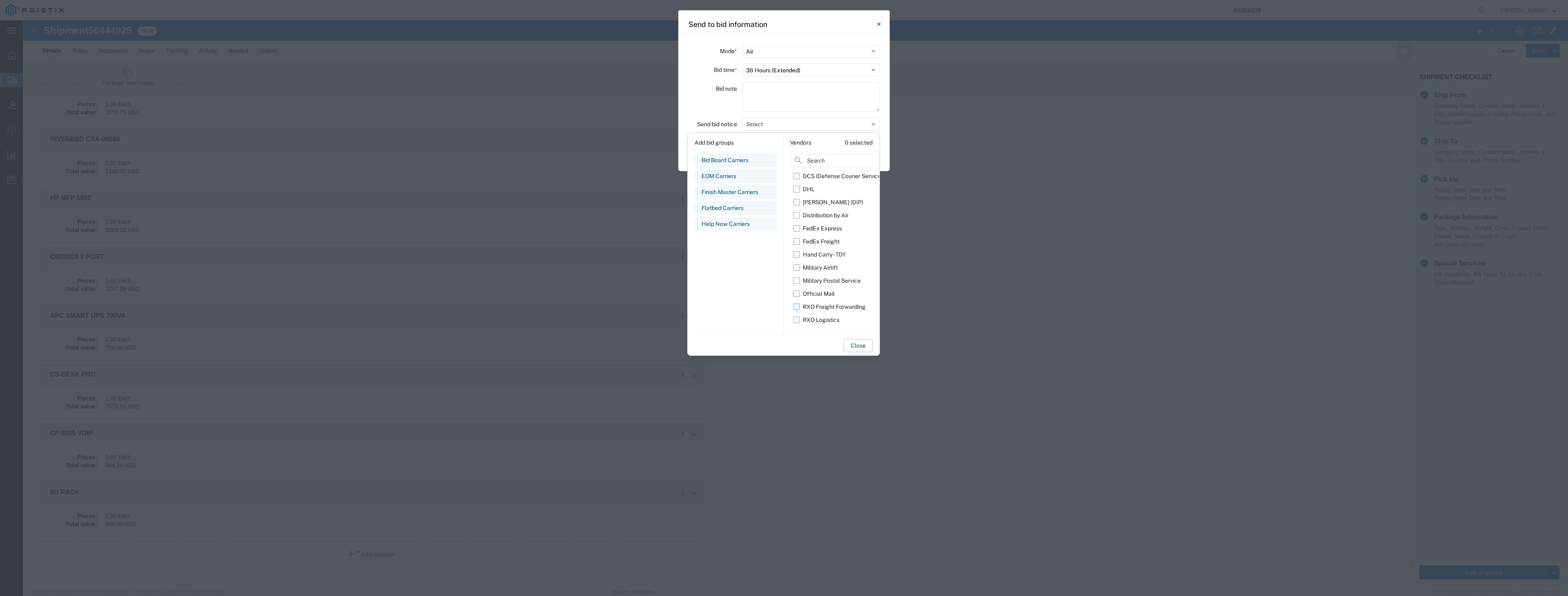
click at [797, 303] on label "RXO Freight Forwarding" at bounding box center [838, 307] width 90 height 13
click at [0, 0] on input "RXO Freight Forwarding" at bounding box center [0, 0] width 0 height 0
click at [797, 320] on label "RXO Logistics" at bounding box center [838, 320] width 90 height 13
click at [0, 0] on input "RXO Logistics" at bounding box center [0, 0] width 0 height 0
click at [849, 347] on button "Close" at bounding box center [858, 346] width 29 height 13
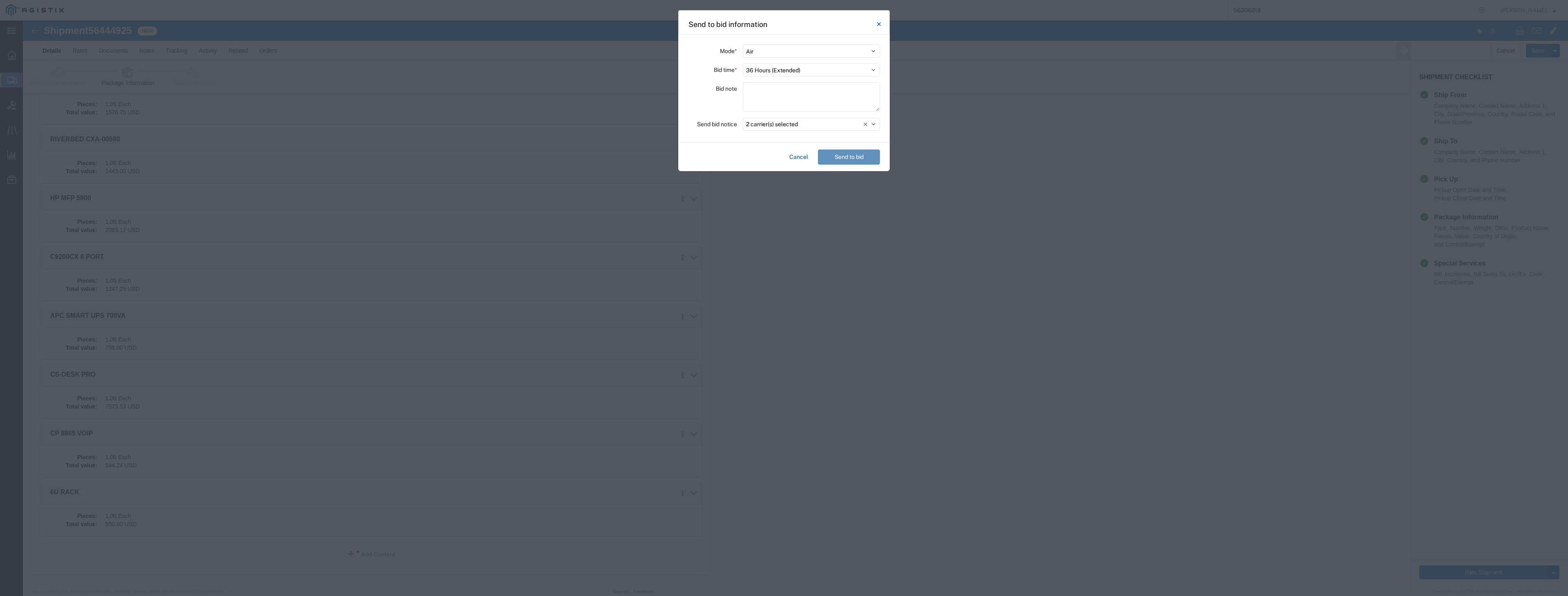
drag, startPoint x: 846, startPoint y: 164, endPoint x: 849, endPoint y: 160, distance: 5.0
click at [849, 160] on button "Send to bid" at bounding box center [849, 157] width 62 height 15
